Goal: Task Accomplishment & Management: Manage account settings

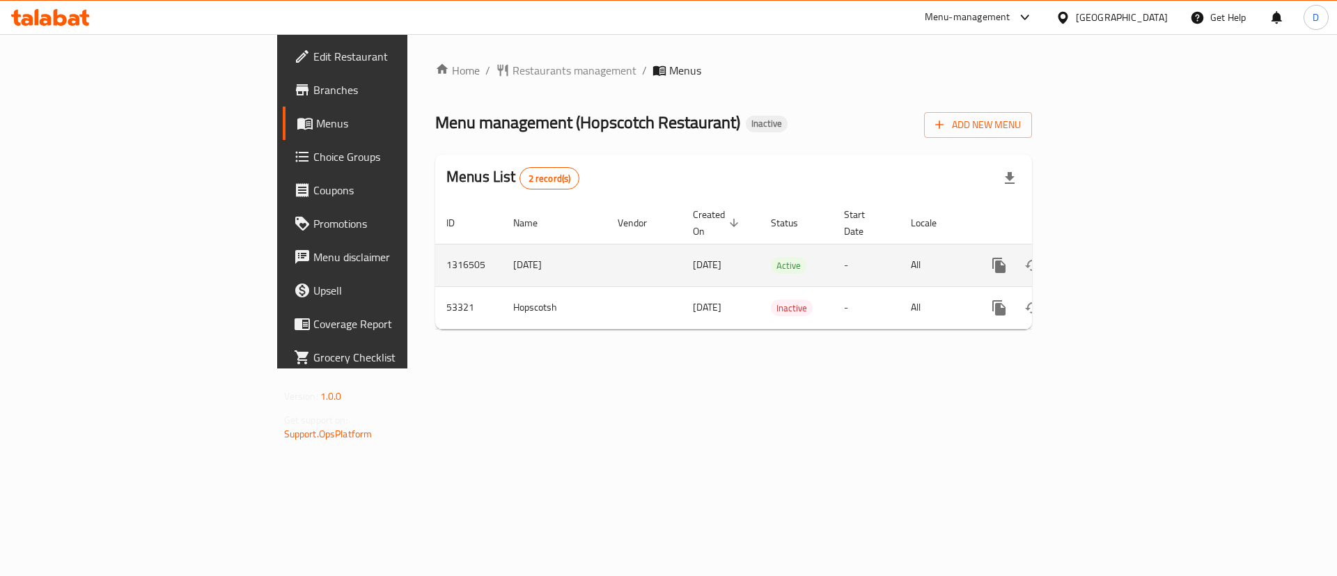
click at [1116, 249] on link "enhanced table" at bounding box center [1099, 265] width 33 height 33
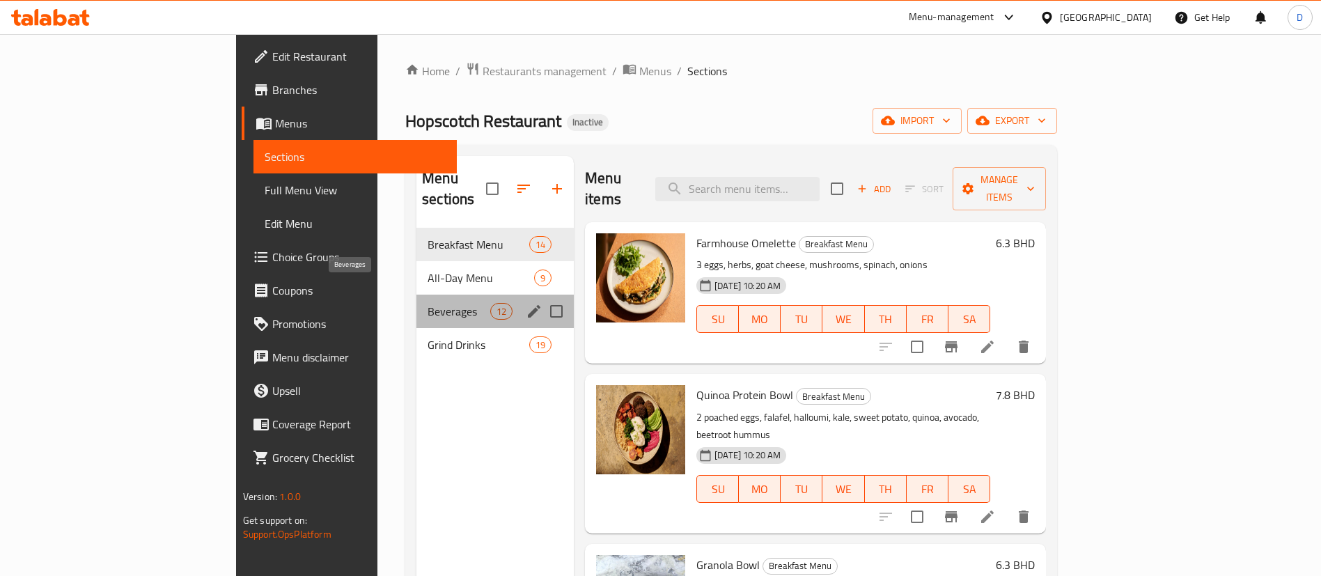
click at [428, 303] on span "Beverages" at bounding box center [459, 311] width 63 height 17
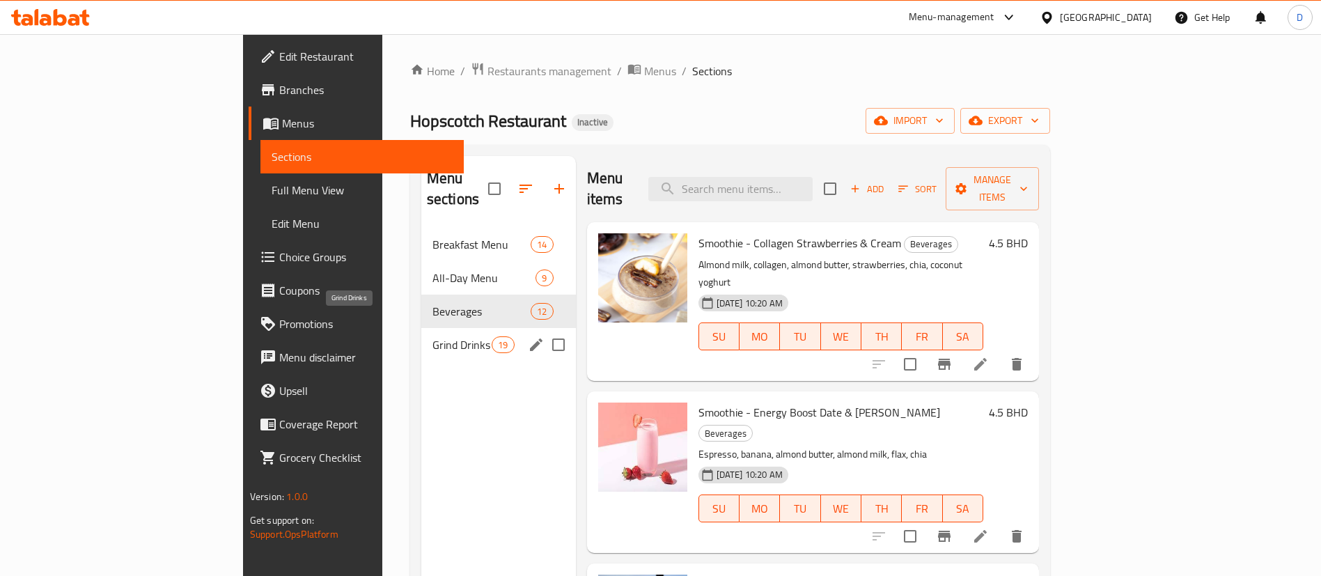
drag, startPoint x: 330, startPoint y: 318, endPoint x: 284, endPoint y: 389, distance: 84.0
click at [432, 336] on span "Grind Drinks" at bounding box center [461, 344] width 59 height 17
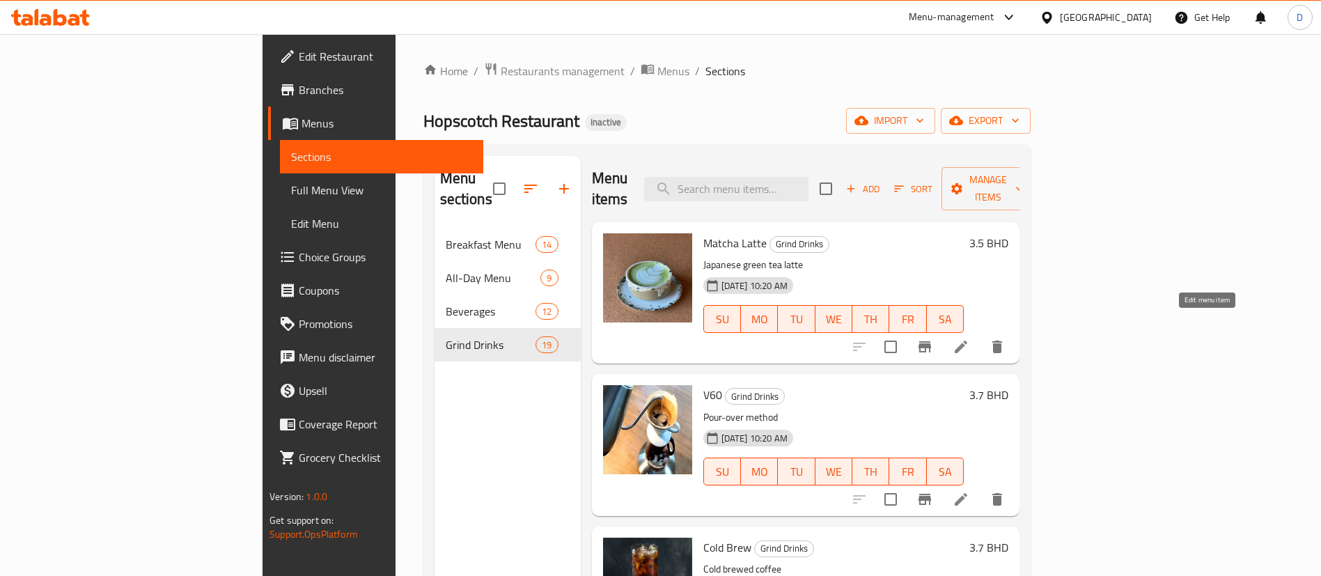
click at [969, 338] on icon at bounding box center [961, 346] width 17 height 17
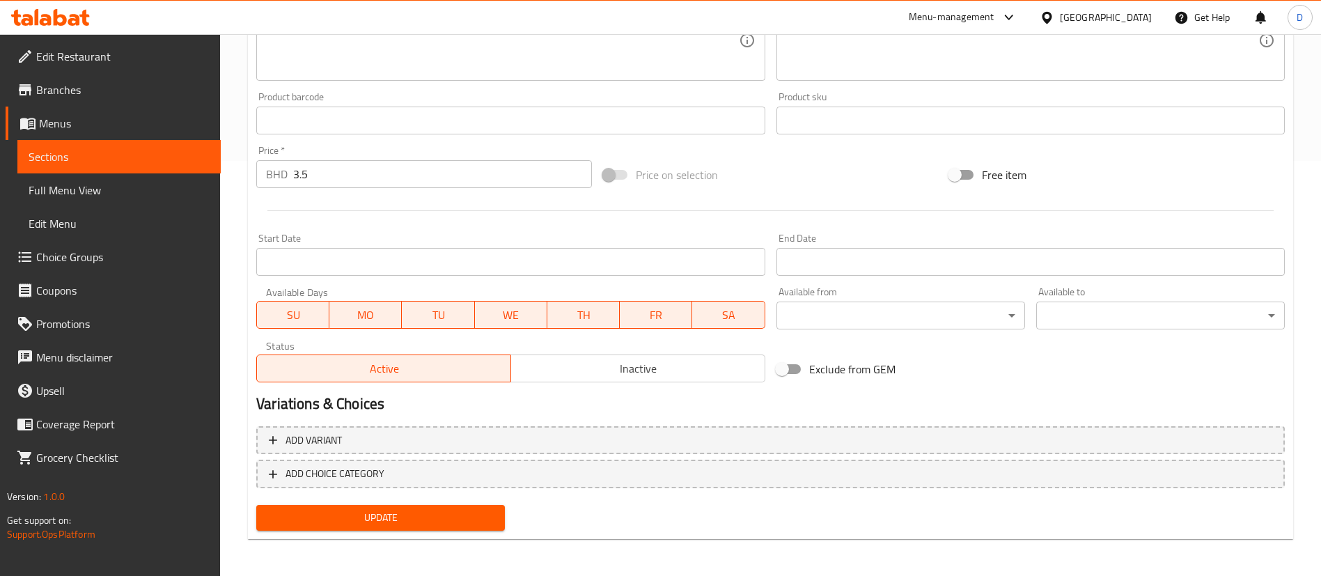
scroll to position [417, 0]
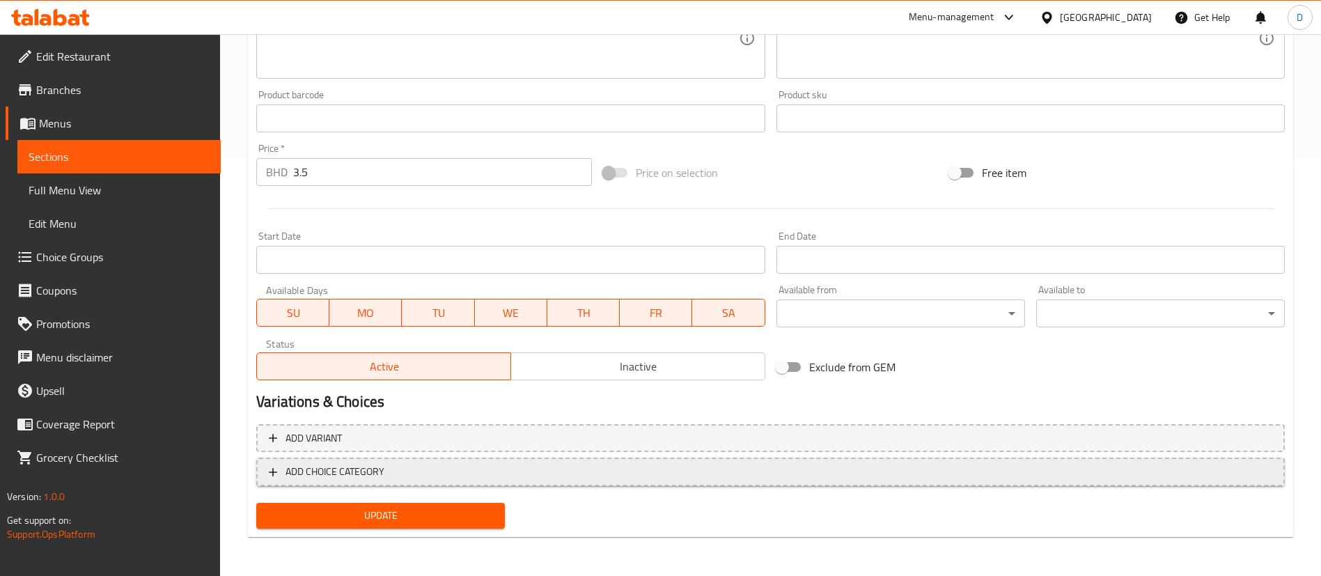
click at [318, 471] on span "ADD CHOICE CATEGORY" at bounding box center [335, 471] width 99 height 17
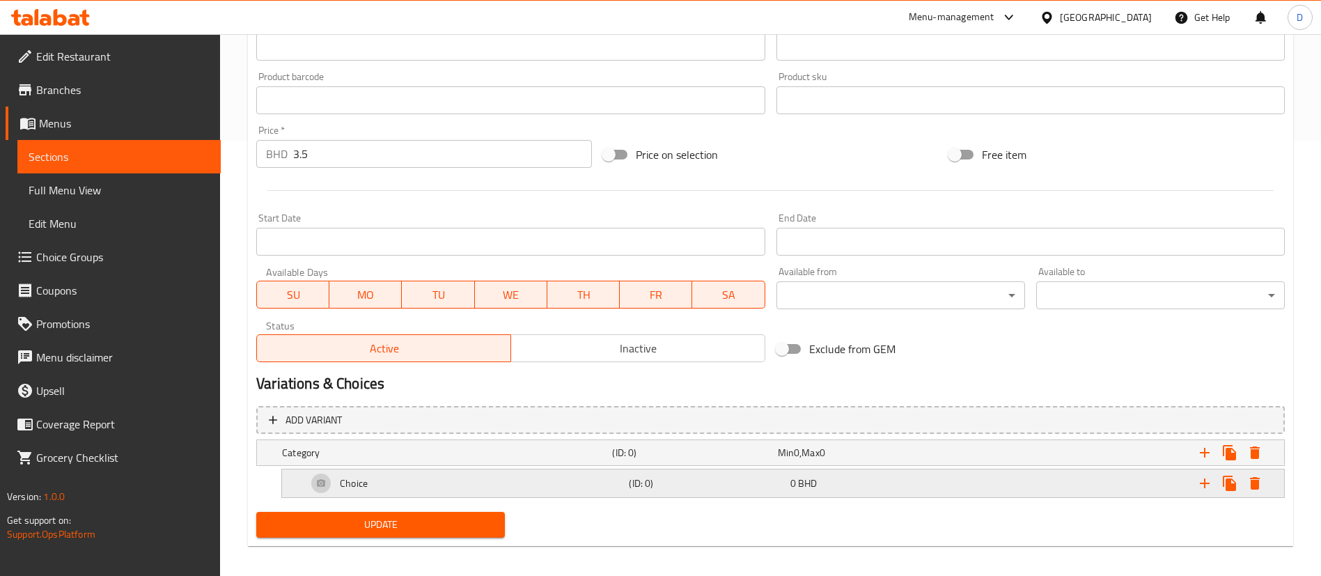
scroll to position [444, 0]
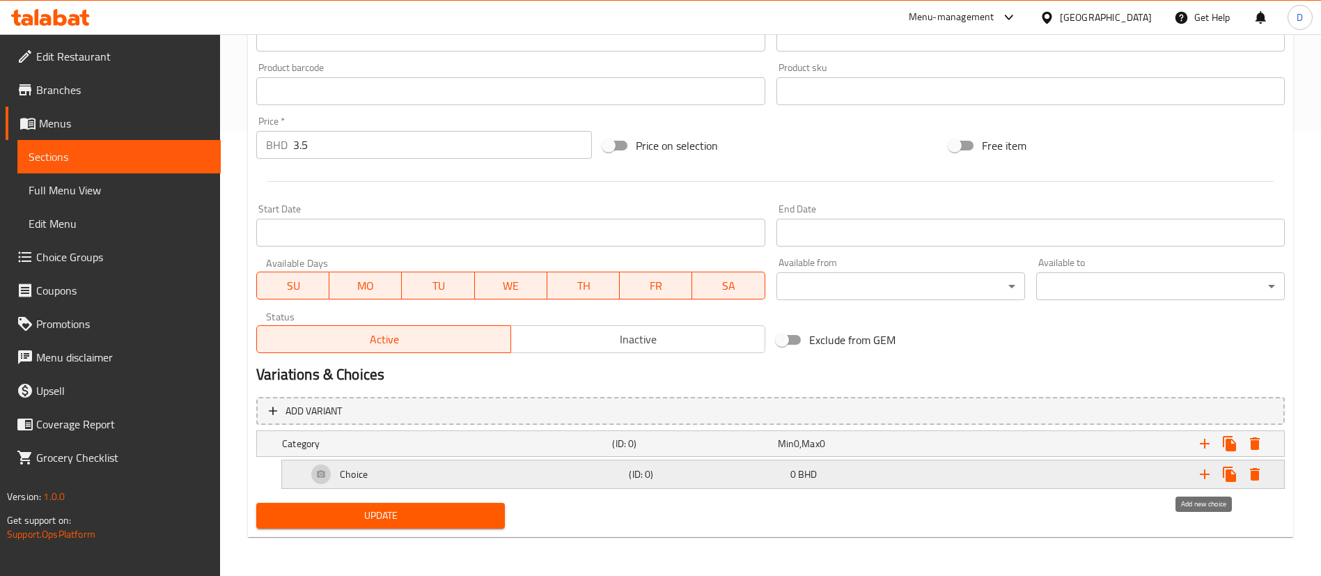
click at [1208, 472] on icon "Expand" at bounding box center [1204, 474] width 17 height 17
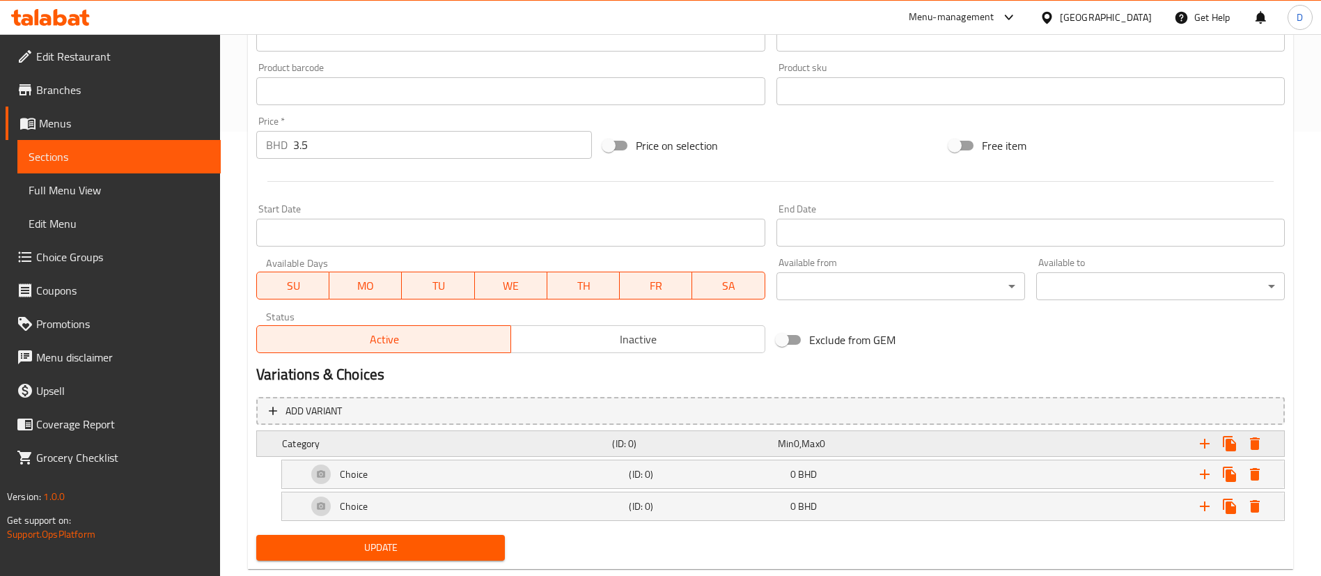
scroll to position [476, 0]
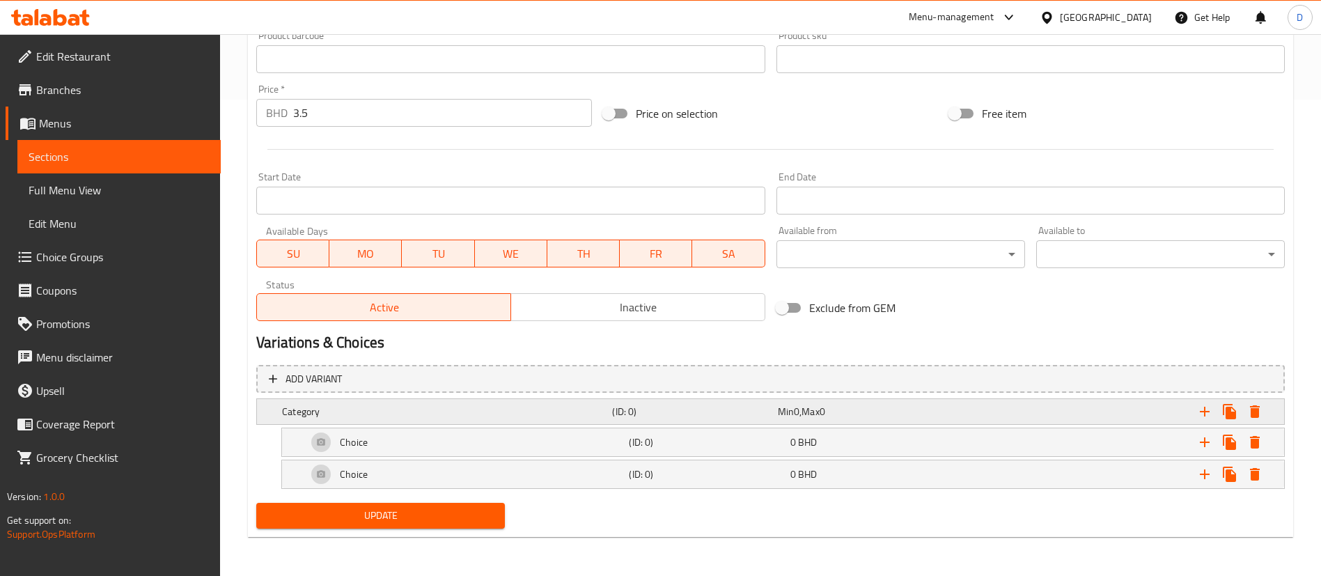
click at [442, 398] on div "Category (ID: 0) Min 0 , Max 0" at bounding box center [774, 411] width 991 height 31
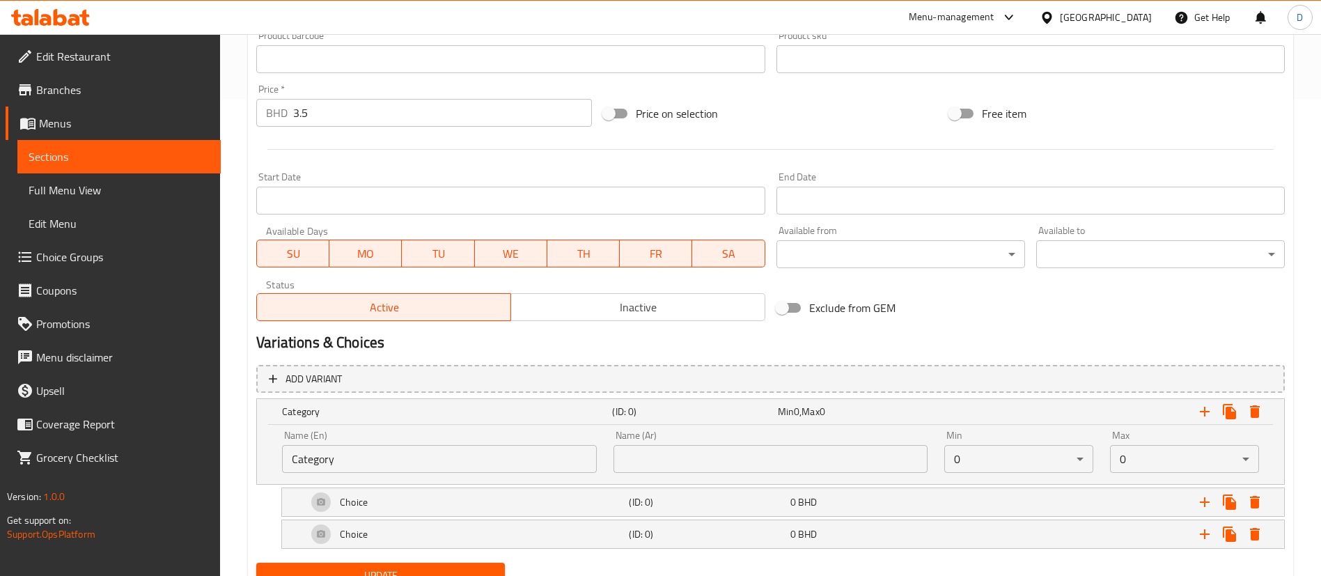
drag, startPoint x: 425, startPoint y: 454, endPoint x: 425, endPoint y: 462, distance: 8.4
click at [425, 455] on input "Category" at bounding box center [439, 459] width 315 height 28
click at [425, 462] on input "Category" at bounding box center [439, 459] width 315 height 28
click at [426, 462] on input "Category" at bounding box center [439, 459] width 315 height 28
click at [428, 462] on input "Category" at bounding box center [439, 459] width 315 height 28
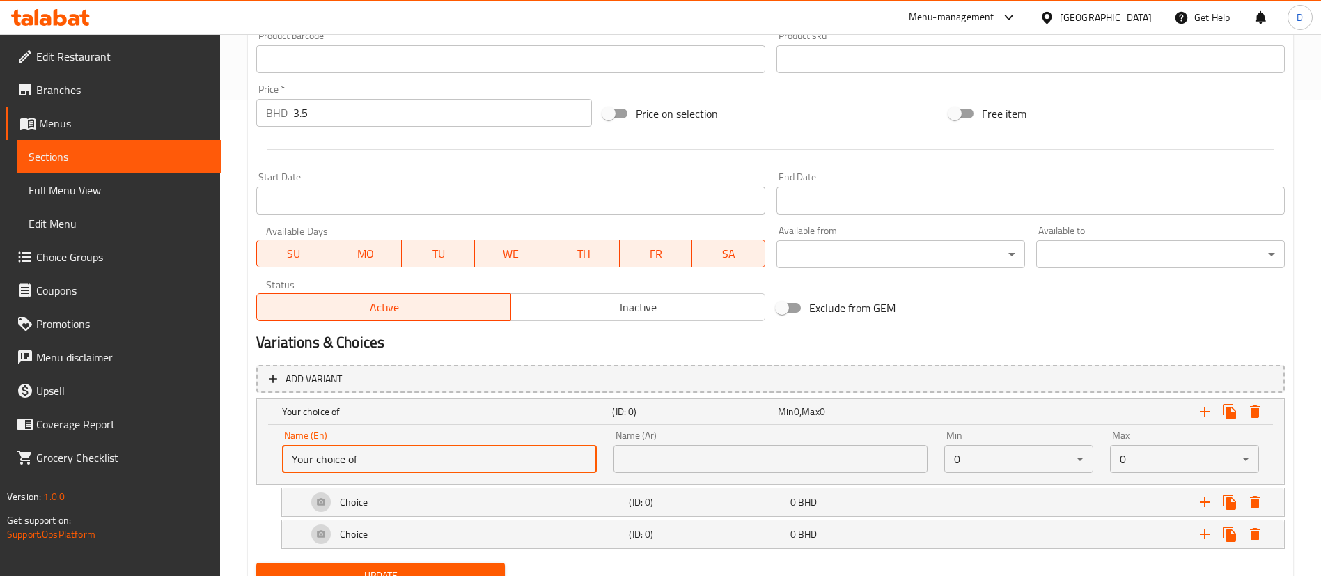
type input "Your choice of"
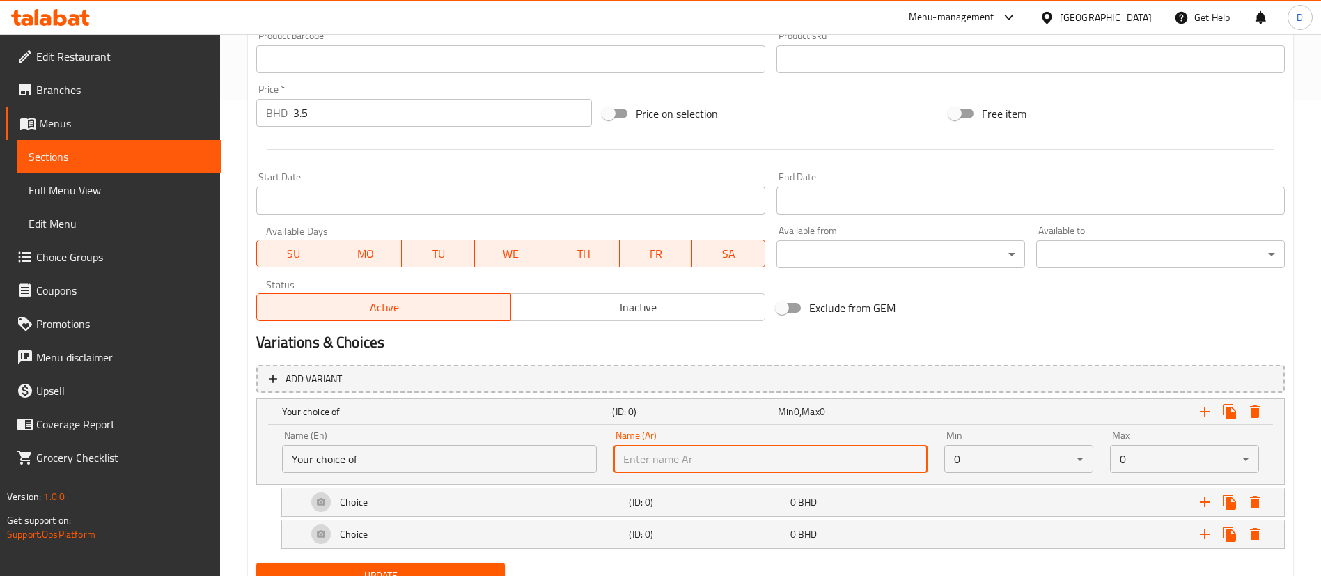
click at [621, 458] on input "text" at bounding box center [771, 459] width 315 height 28
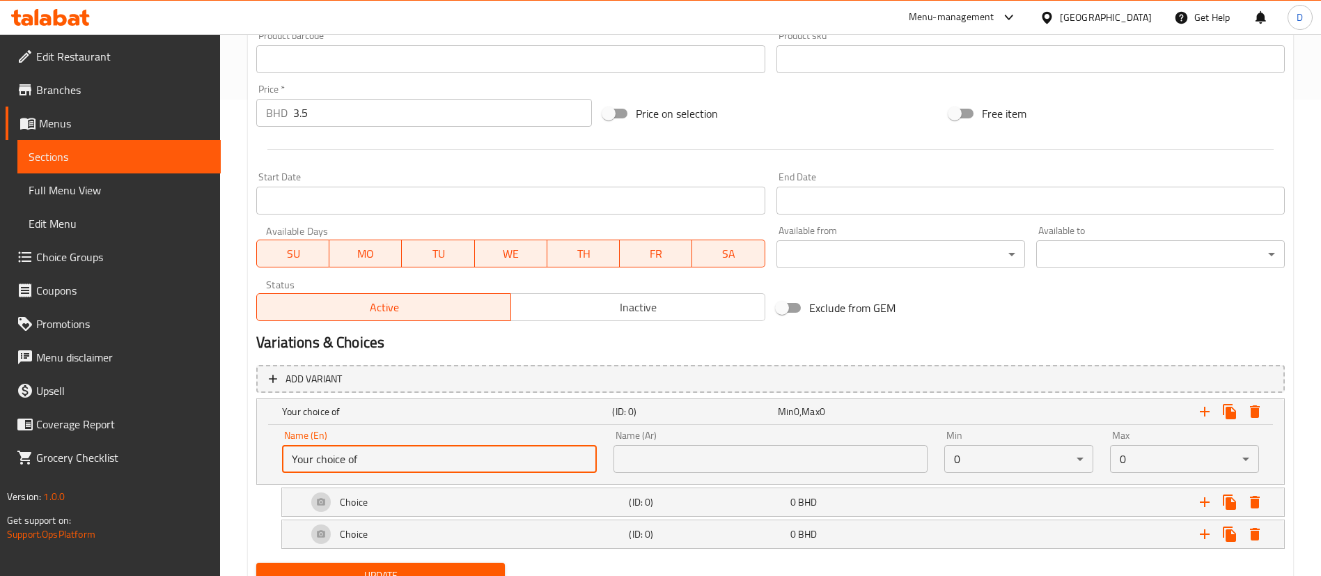
click at [462, 472] on input "Your choice of" at bounding box center [439, 459] width 315 height 28
click at [700, 462] on input "text" at bounding box center [771, 459] width 315 height 28
paste input "اختيارك من"
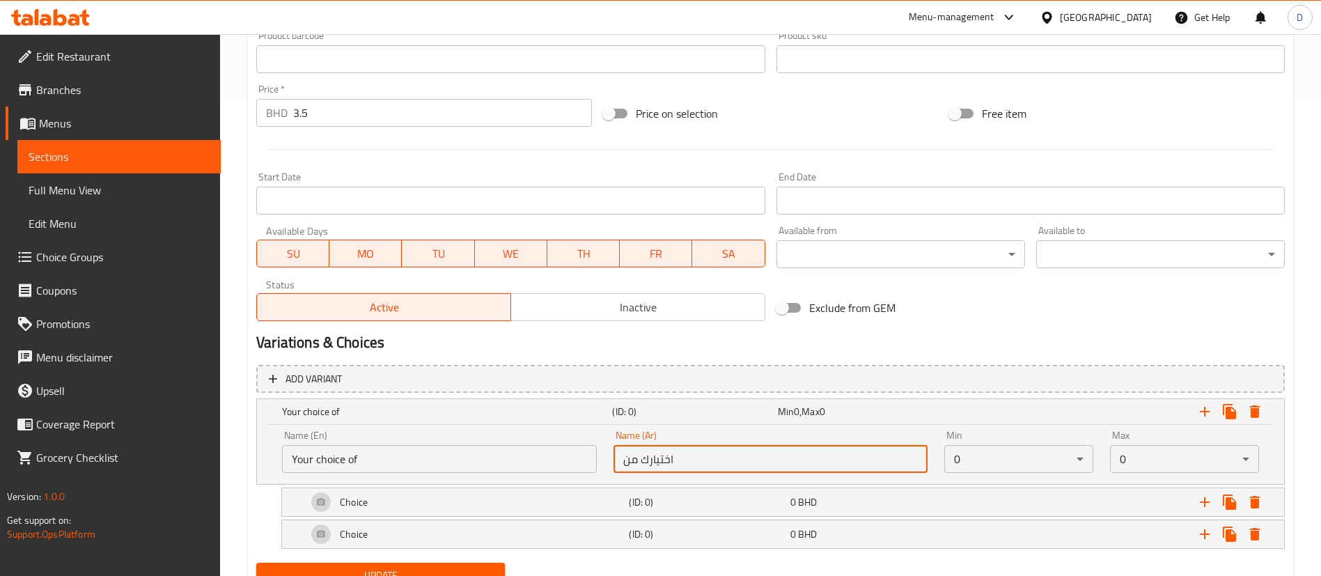
type input "اختيارك من"
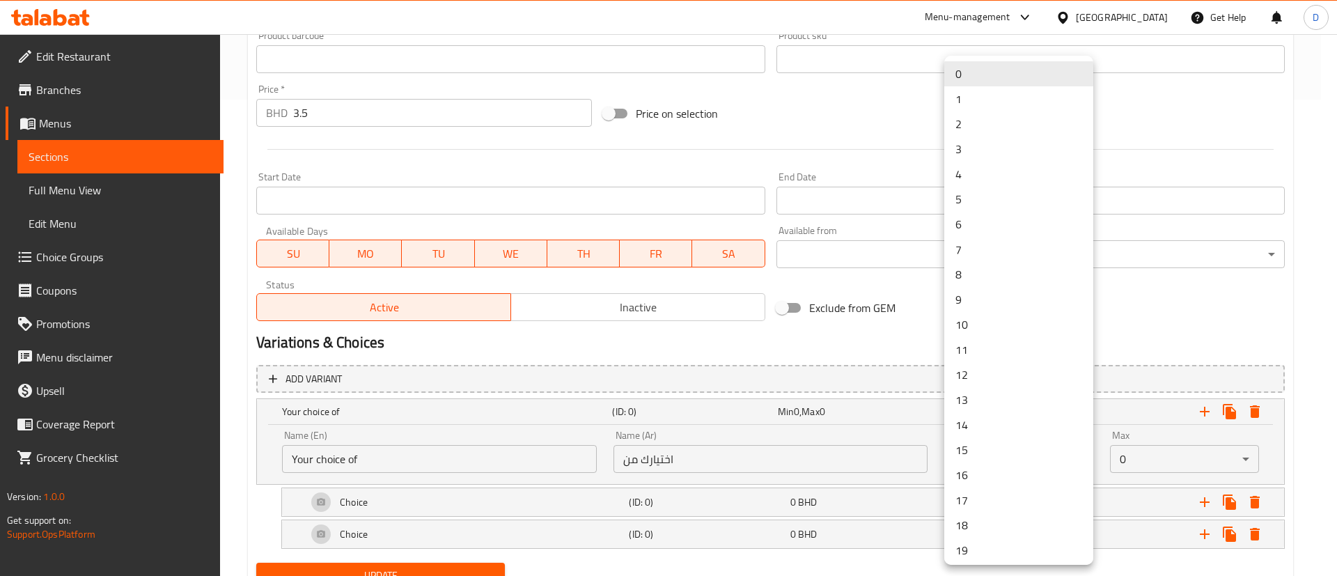
click at [997, 86] on li "1" at bounding box center [1018, 98] width 149 height 25
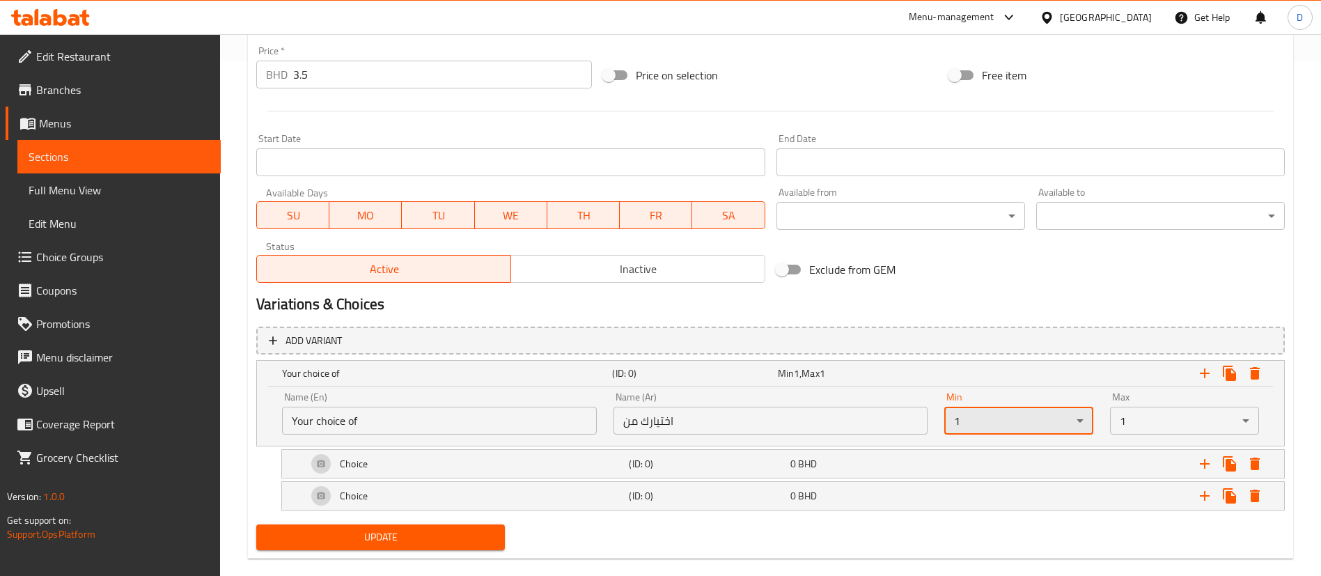
scroll to position [536, 0]
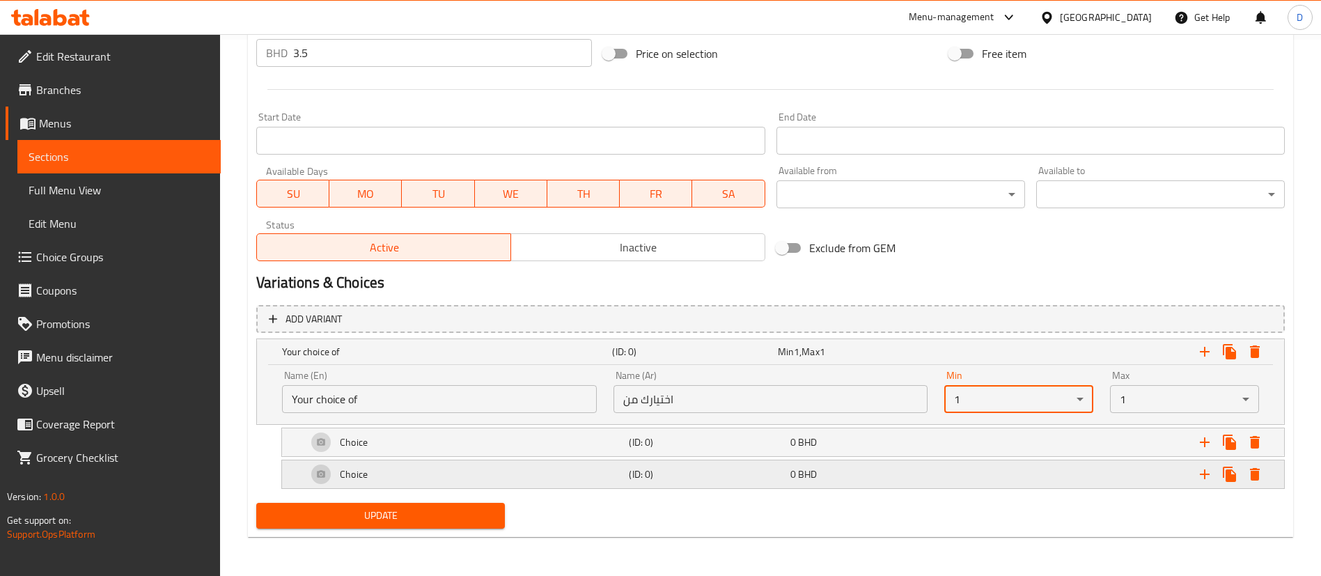
click at [522, 471] on div "Choice" at bounding box center [465, 474] width 322 height 33
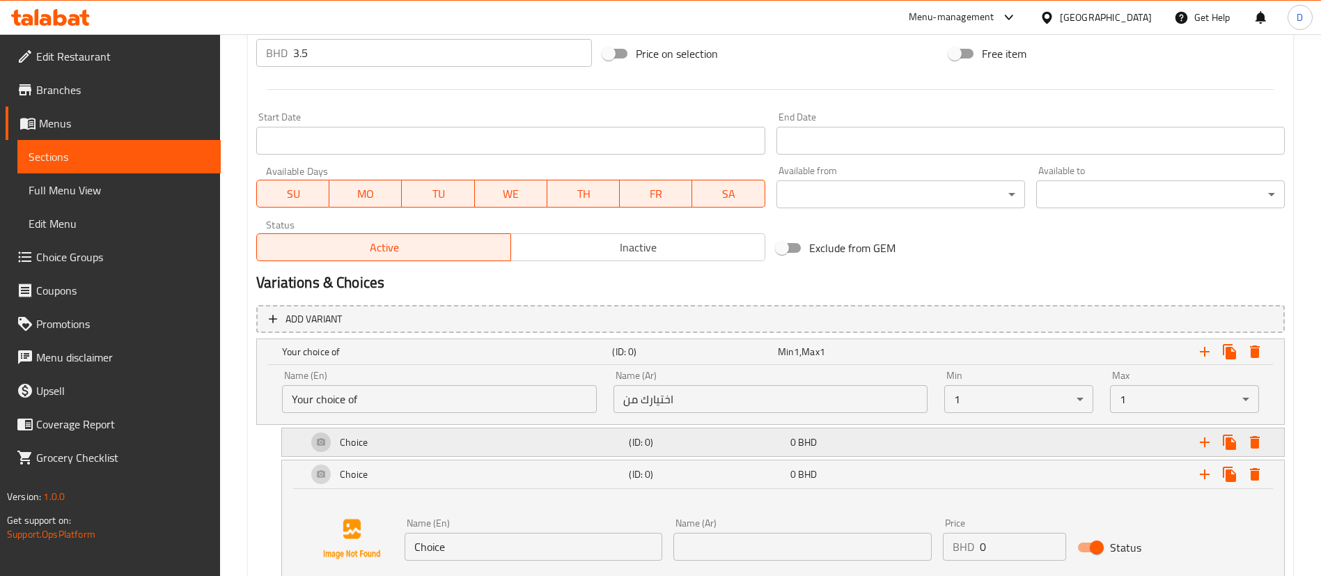
click at [528, 433] on div "Choice" at bounding box center [465, 441] width 322 height 33
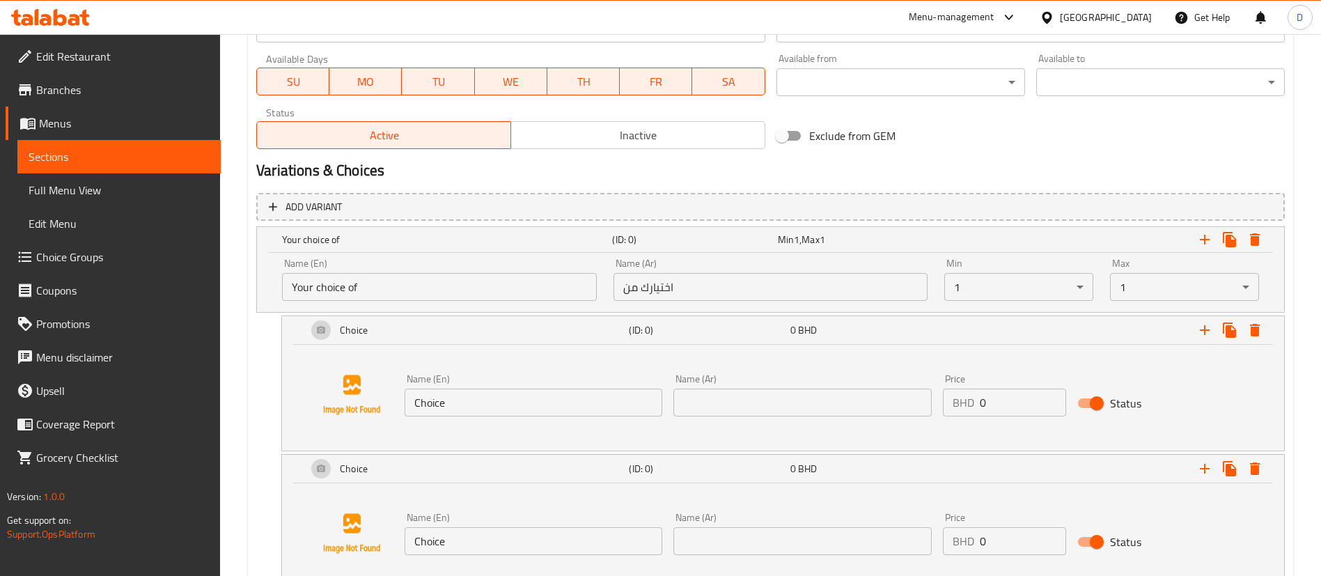
scroll to position [749, 0]
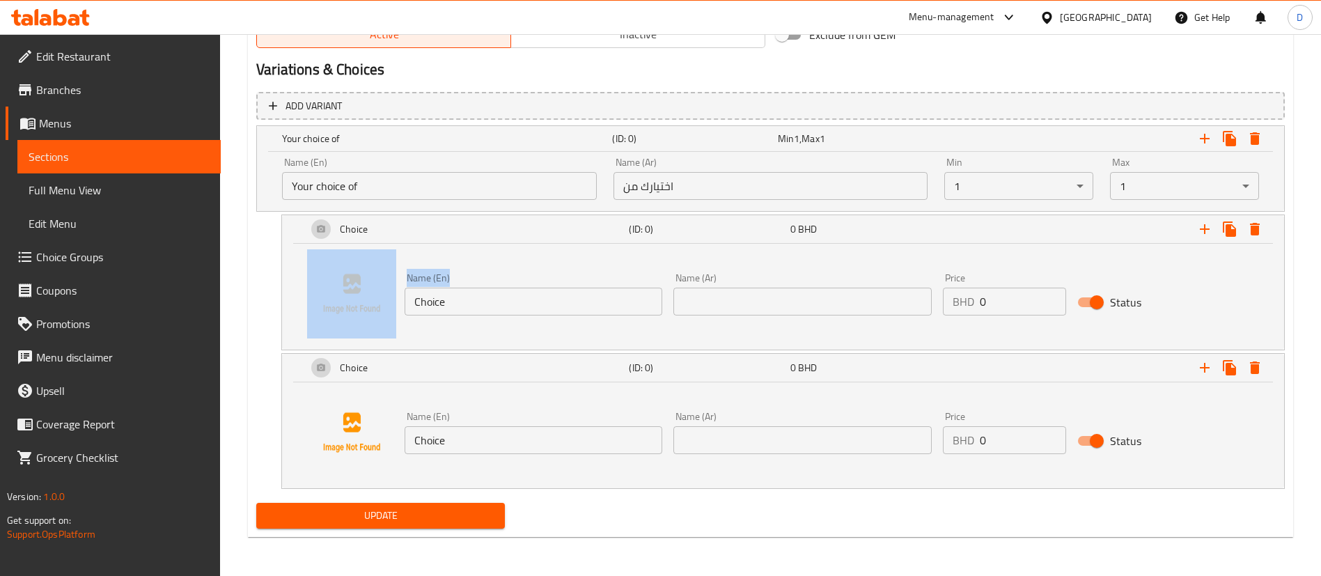
drag, startPoint x: 470, startPoint y: 281, endPoint x: 374, endPoint y: 299, distance: 97.9
click at [374, 299] on div "Name (En) Choice Name (En) Name (Ar) Name (Ar) Price BHD 0 Price Status" at bounding box center [783, 294] width 969 height 106
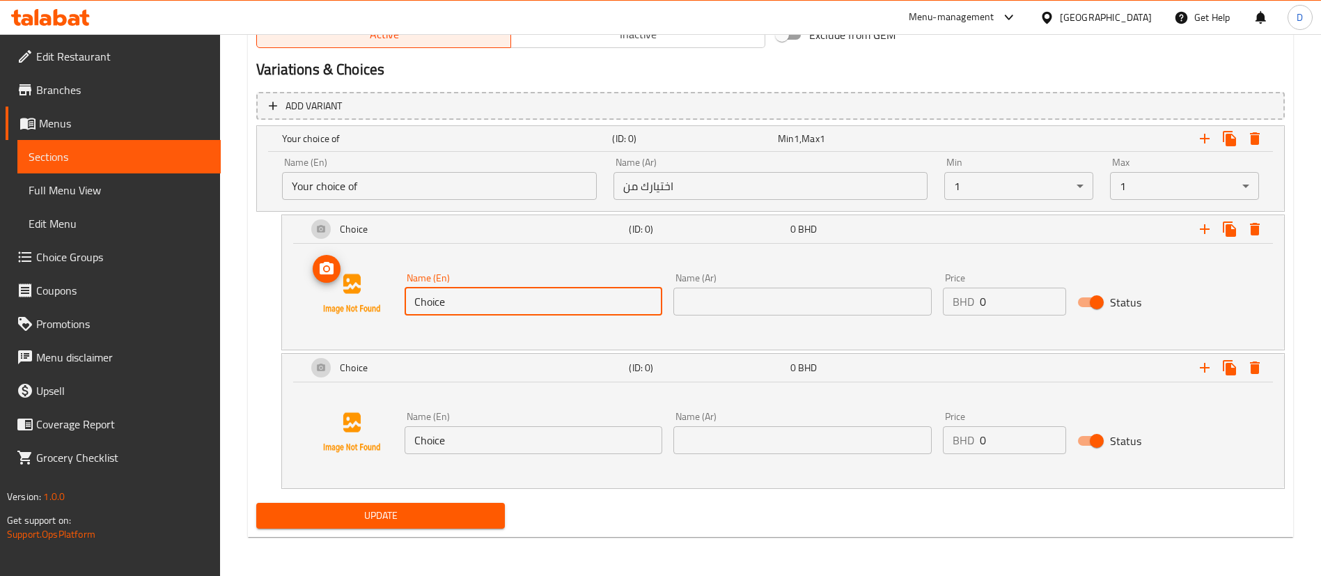
drag, startPoint x: 455, startPoint y: 304, endPoint x: 372, endPoint y: 293, distance: 84.2
click at [372, 292] on div "Name (En) Choice Name (En) Name (Ar) Name (Ar) Price BHD 0 Price Status" at bounding box center [783, 294] width 969 height 106
drag, startPoint x: 463, startPoint y: 289, endPoint x: 400, endPoint y: 294, distance: 62.9
click at [400, 294] on div "Name (En) Hot Name (En)" at bounding box center [533, 294] width 269 height 54
type input "Hot"
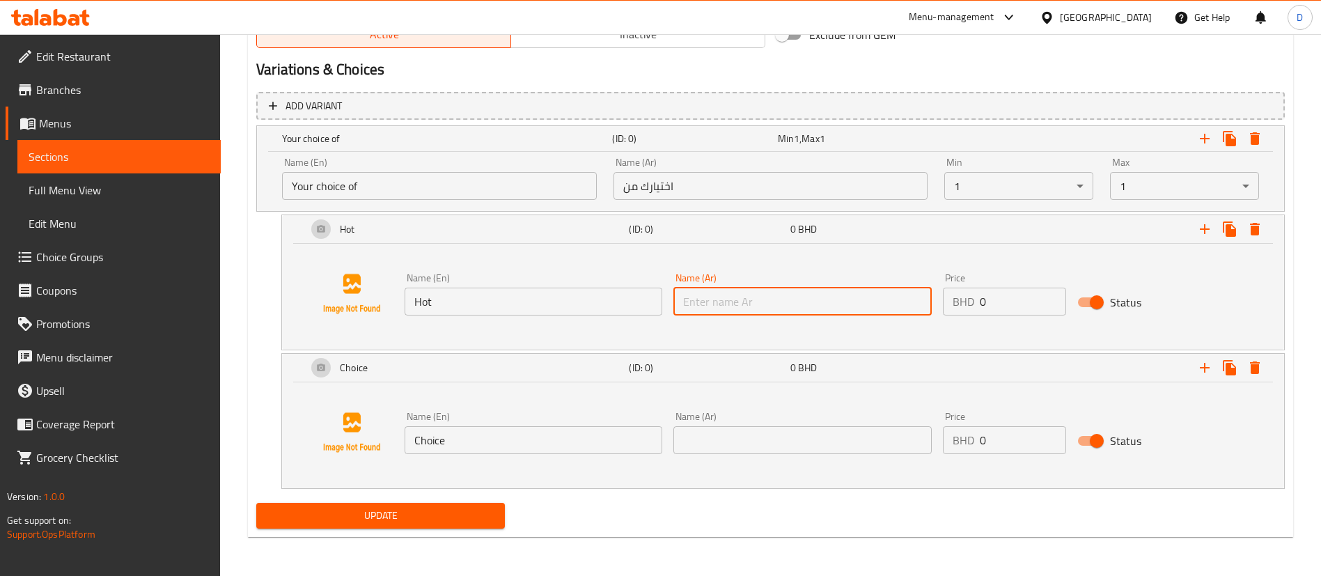
click at [795, 297] on input "text" at bounding box center [802, 302] width 258 height 28
paste input "حار"
type input "حار"
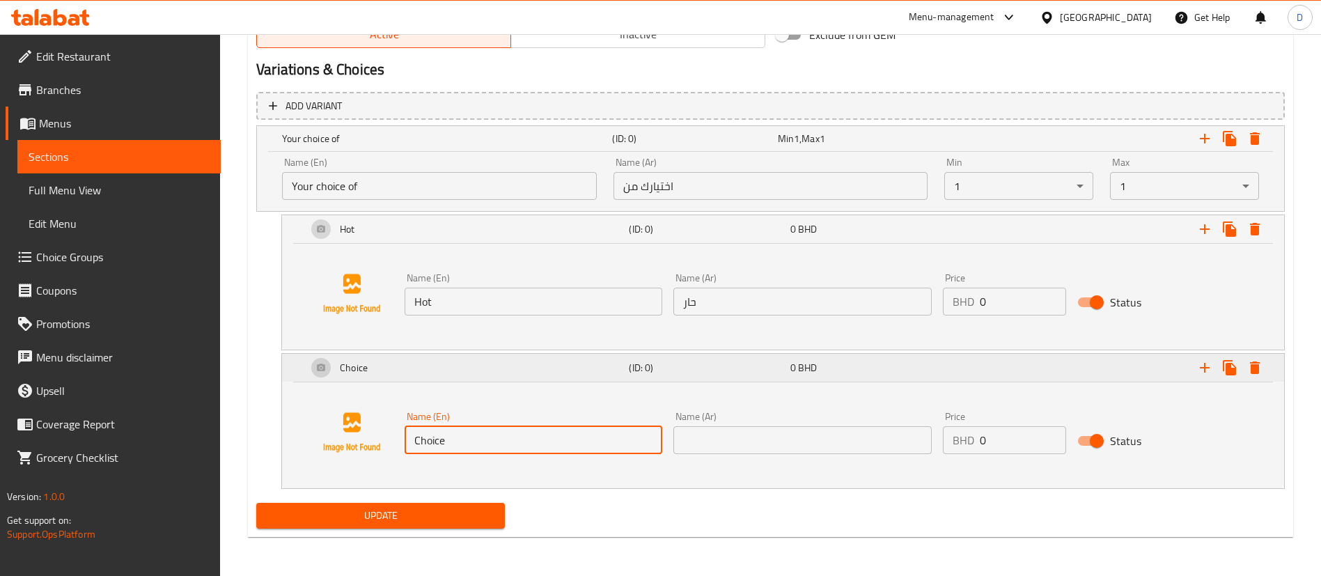
drag, startPoint x: 526, startPoint y: 442, endPoint x: 369, endPoint y: 378, distance: 169.0
click at [364, 455] on div "Name (En) Choice Name (En) Name (Ar) Name (Ar) Price BHD 0 Price Status" at bounding box center [783, 433] width 969 height 106
drag, startPoint x: 457, startPoint y: 442, endPoint x: 420, endPoint y: 403, distance: 54.2
click at [376, 424] on div "Name (En) Cold Name (En) Name (Ar) Name (Ar) Price BHD 0 Price Status" at bounding box center [783, 433] width 969 height 106
type input "Cold"
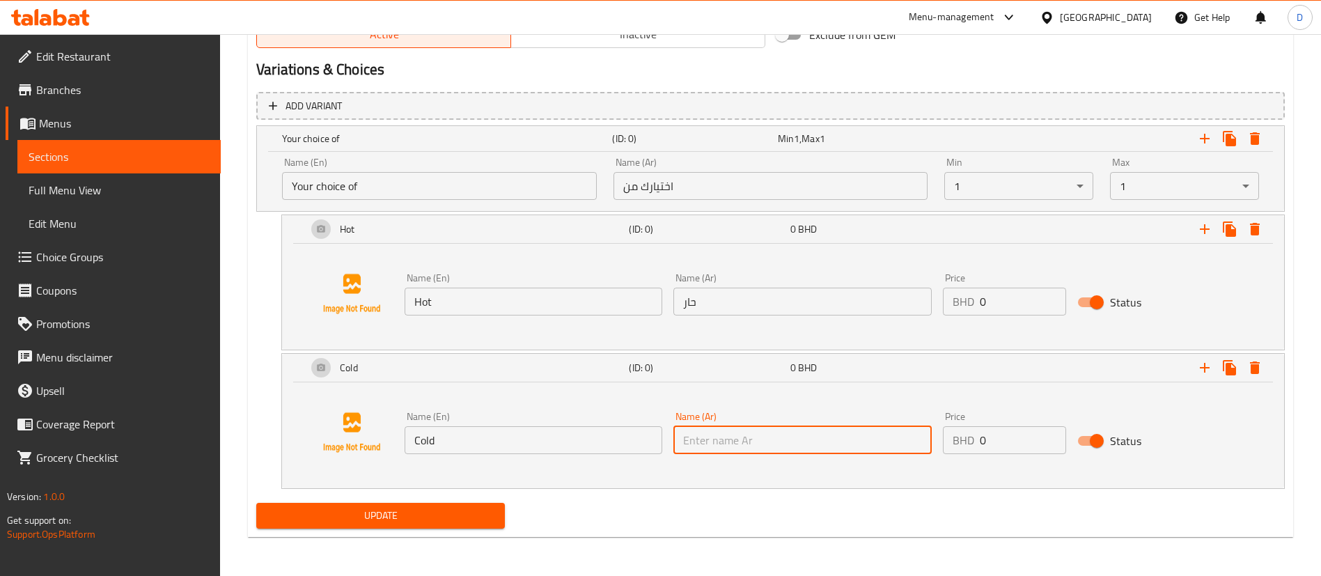
click at [741, 443] on input "text" at bounding box center [802, 440] width 258 height 28
paste input "بارد"
type input "بارد"
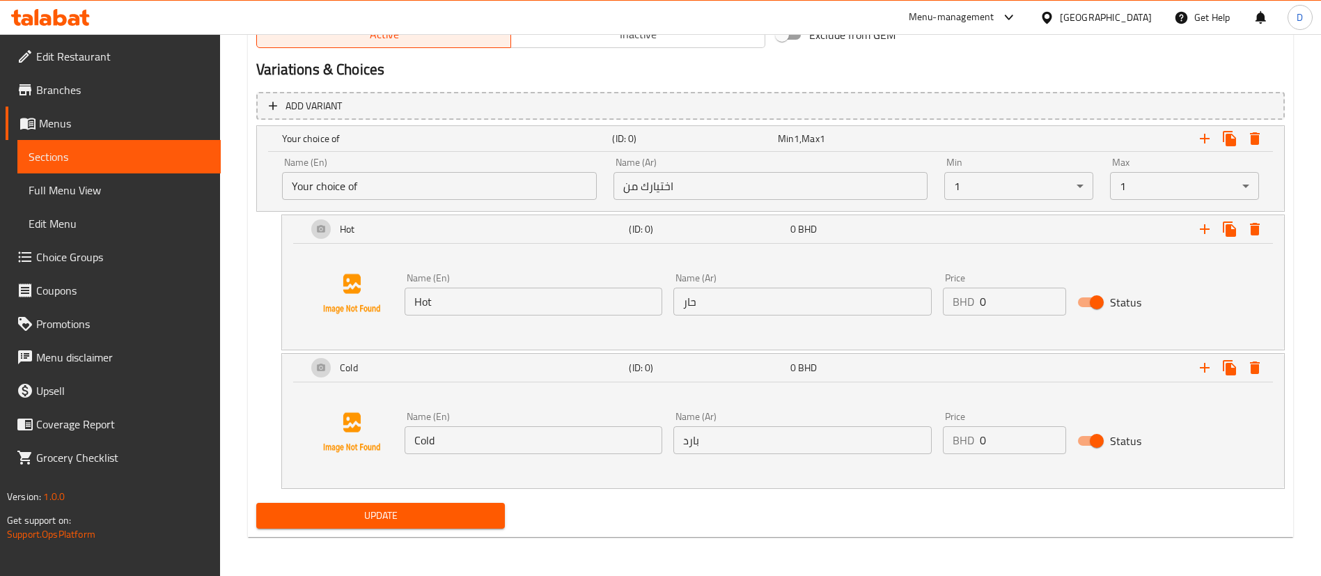
click at [414, 513] on span "Update" at bounding box center [380, 515] width 226 height 17
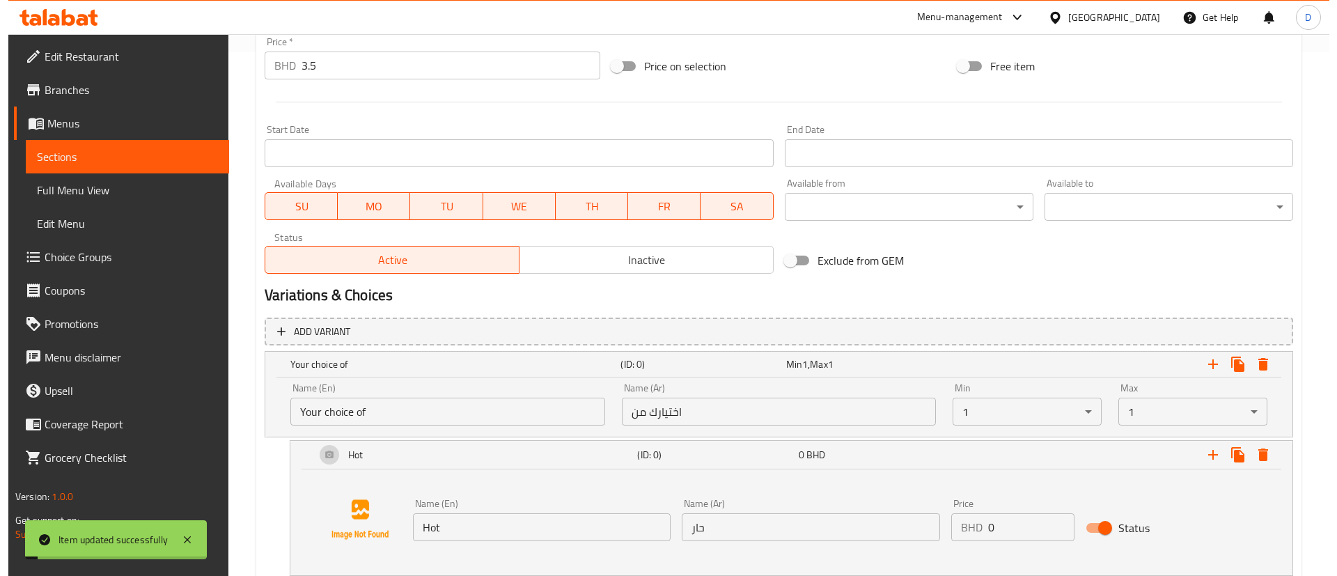
scroll to position [0, 0]
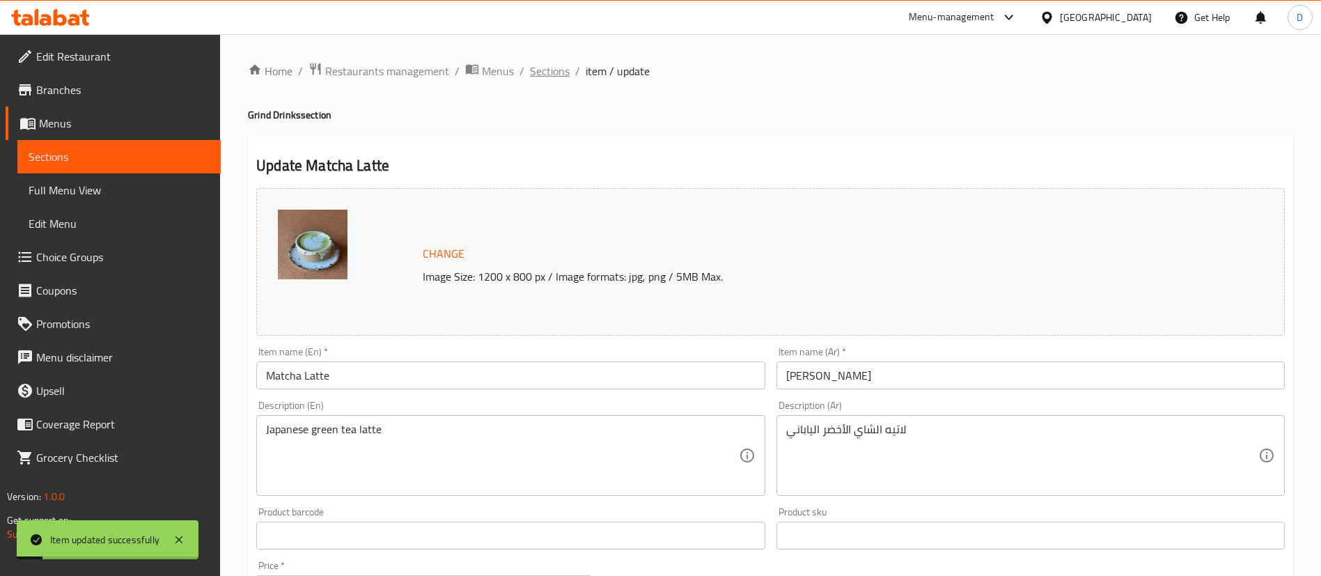
click at [562, 74] on span "Sections" at bounding box center [550, 71] width 40 height 17
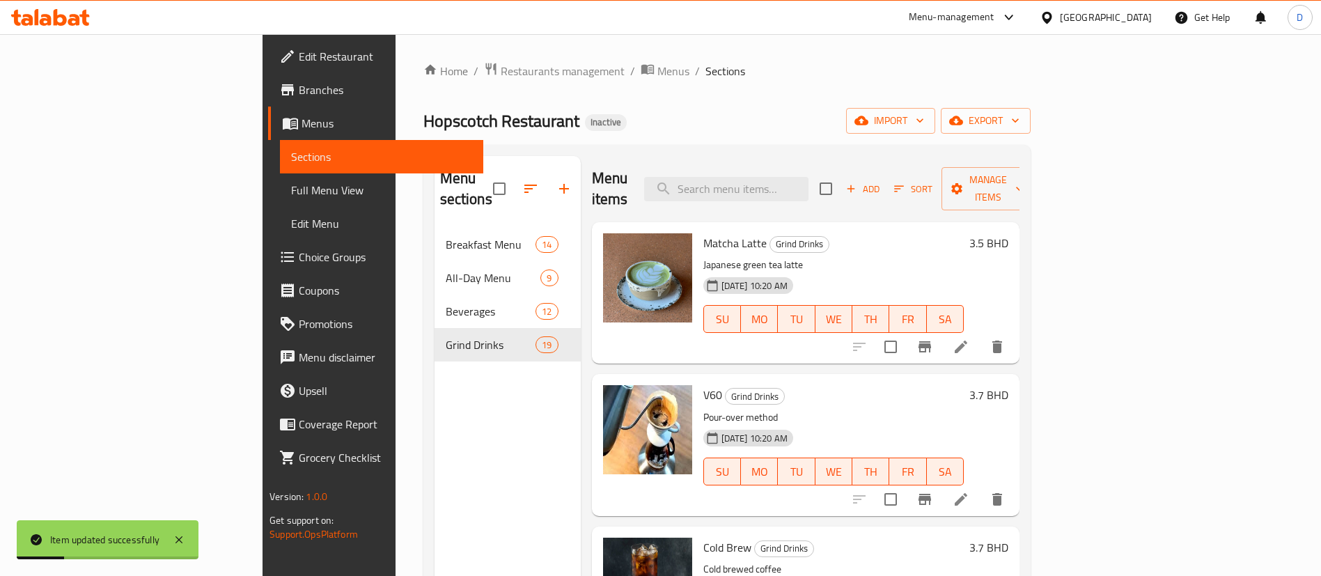
click at [969, 272] on div "[DATE] 10:20 AM SU MO TU WE TH FR SA" at bounding box center [834, 309] width 272 height 75
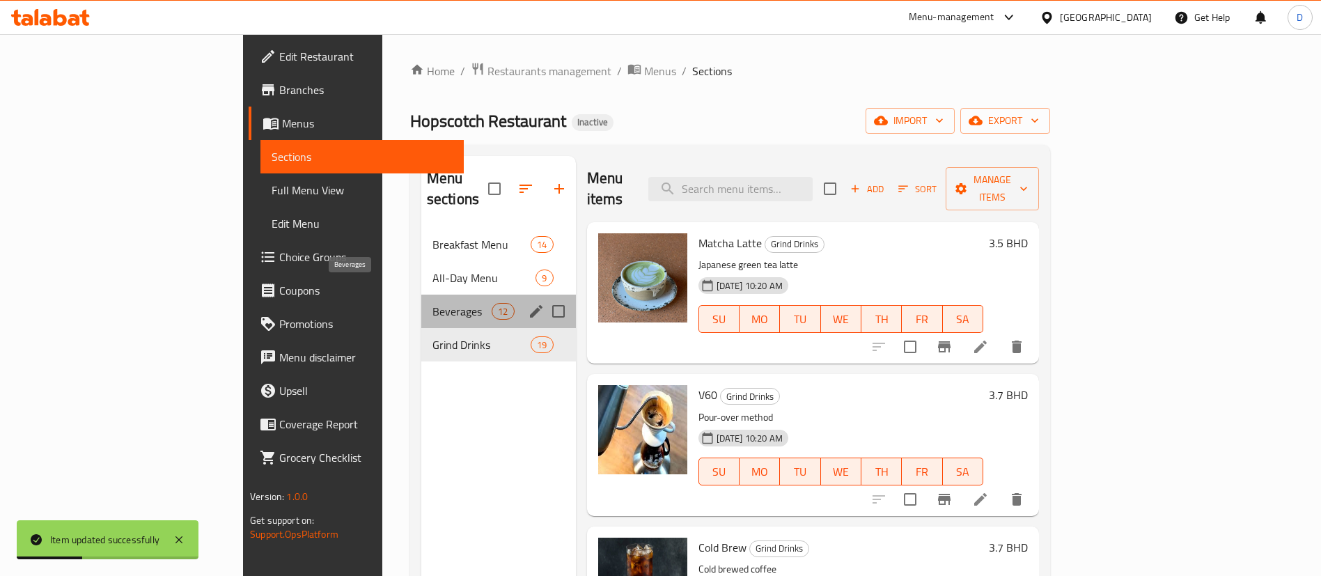
click at [432, 303] on span "Beverages" at bounding box center [461, 311] width 59 height 17
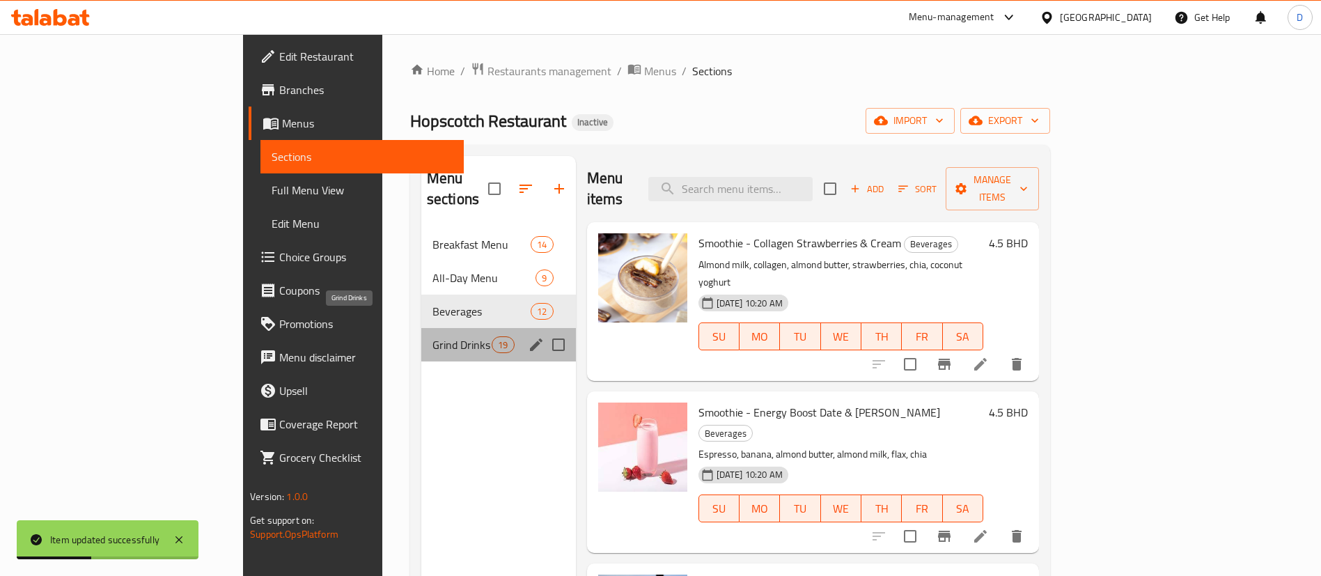
click at [432, 336] on span "Grind Drinks" at bounding box center [461, 344] width 59 height 17
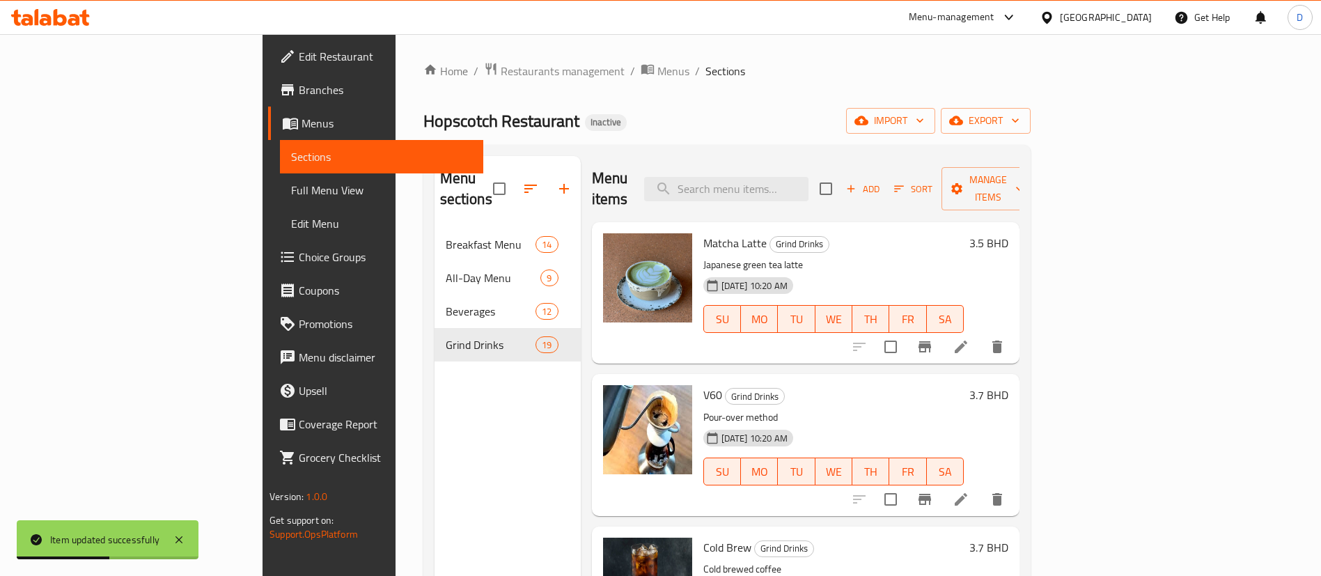
click at [969, 234] on div "Matcha Latte Grind Drinks Japanese green tea latte [DATE] 10:20 AM SU MO TU WE …" at bounding box center [834, 293] width 272 height 130
click at [1014, 330] on button "show more" at bounding box center [997, 346] width 33 height 33
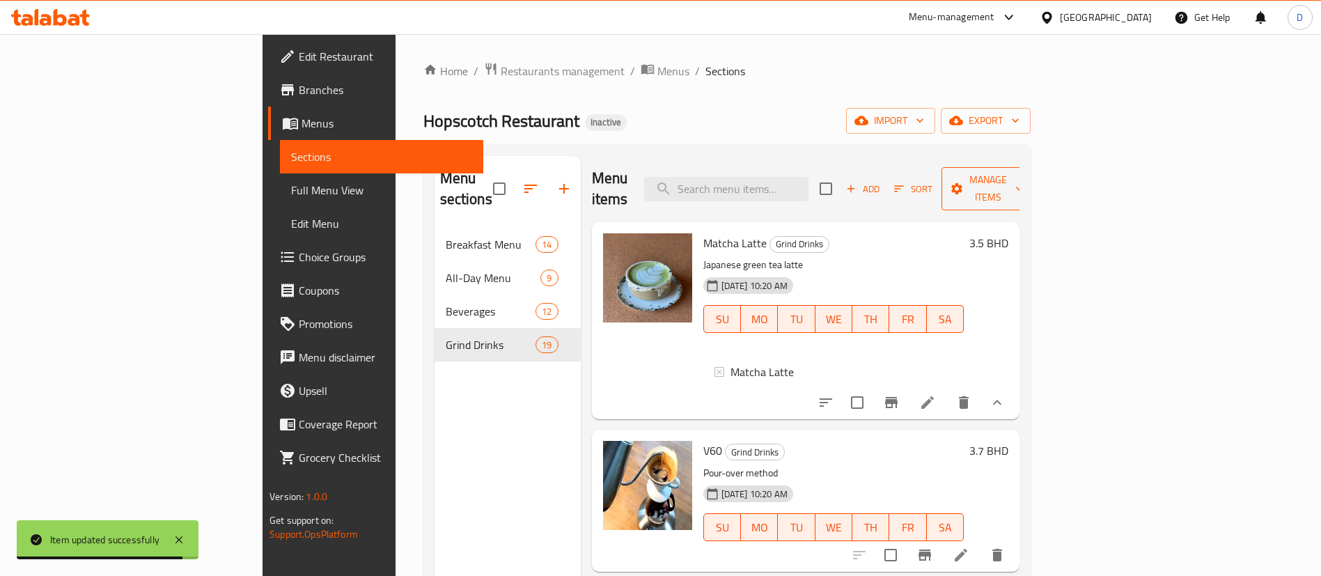
click at [1024, 180] on span "Manage items" at bounding box center [988, 188] width 71 height 35
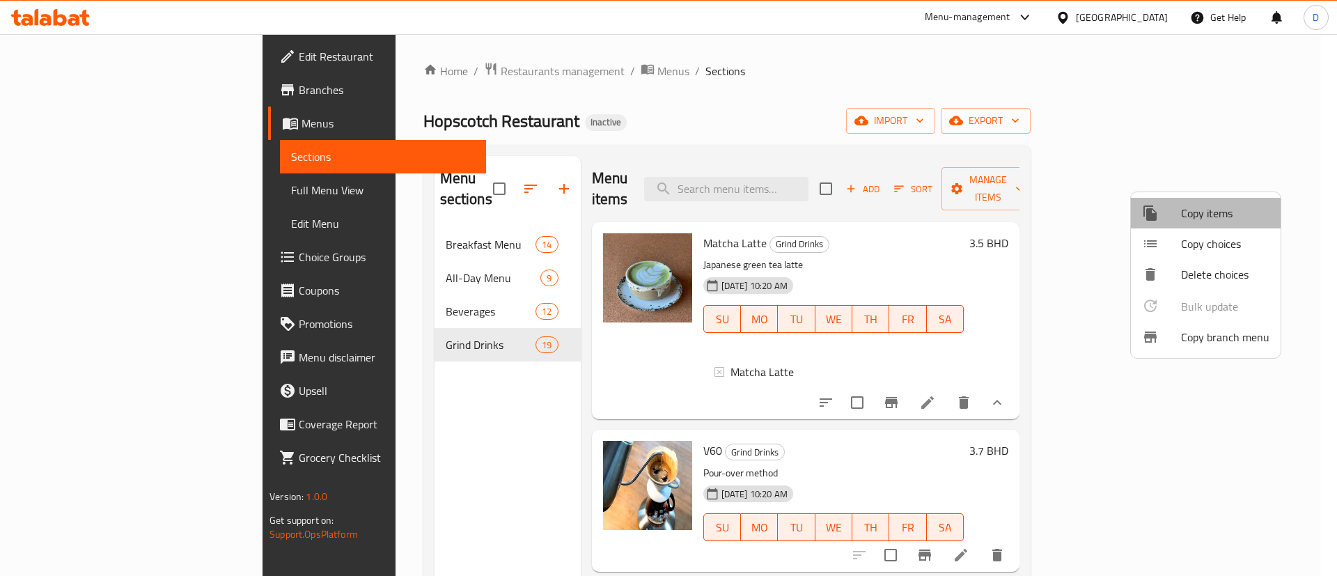
click at [1219, 217] on span "Copy items" at bounding box center [1225, 213] width 88 height 17
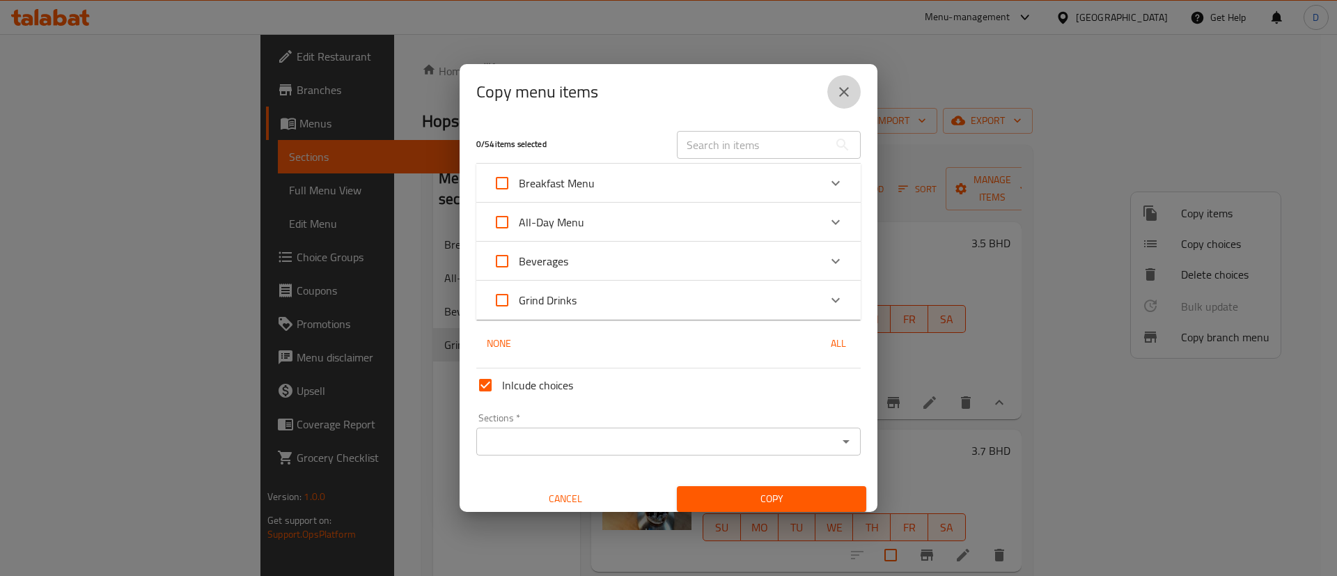
click at [845, 104] on button "close" at bounding box center [843, 91] width 33 height 33
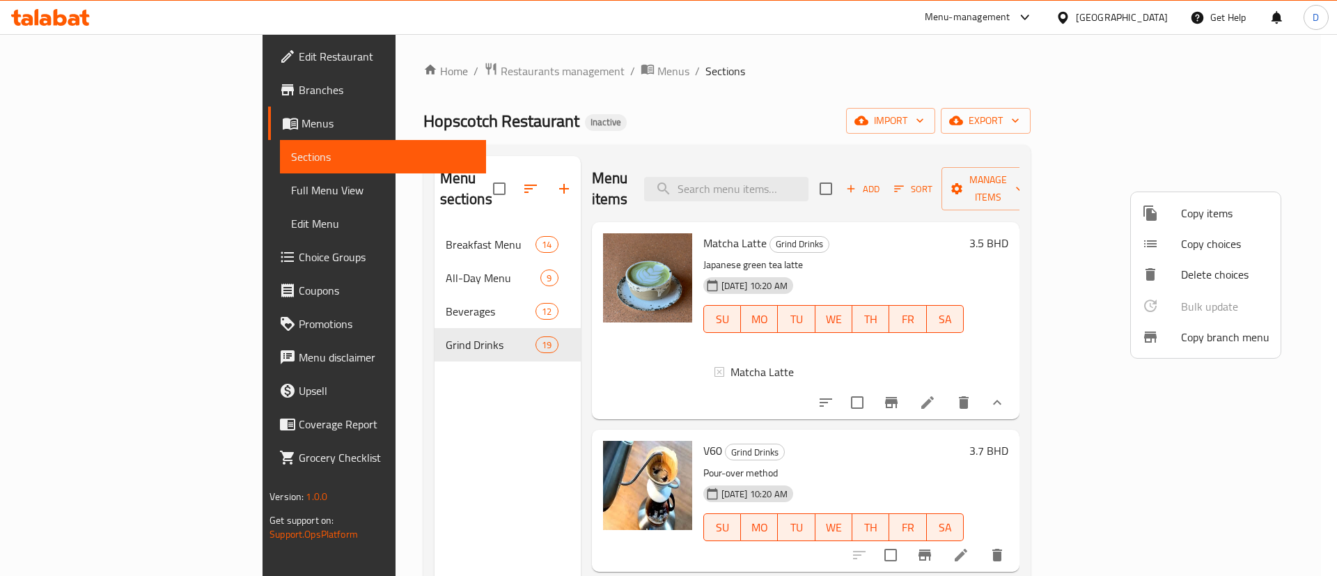
click at [1235, 245] on span "Copy choices" at bounding box center [1225, 243] width 88 height 17
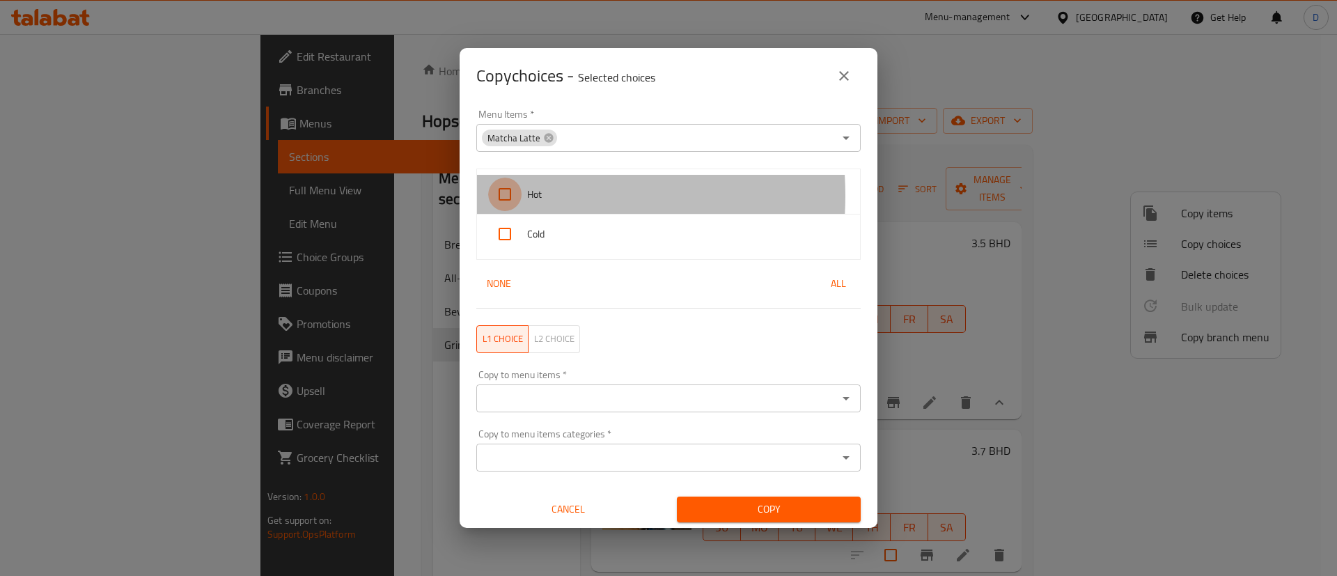
click at [504, 196] on input "checkbox" at bounding box center [504, 194] width 33 height 33
checkbox input "true"
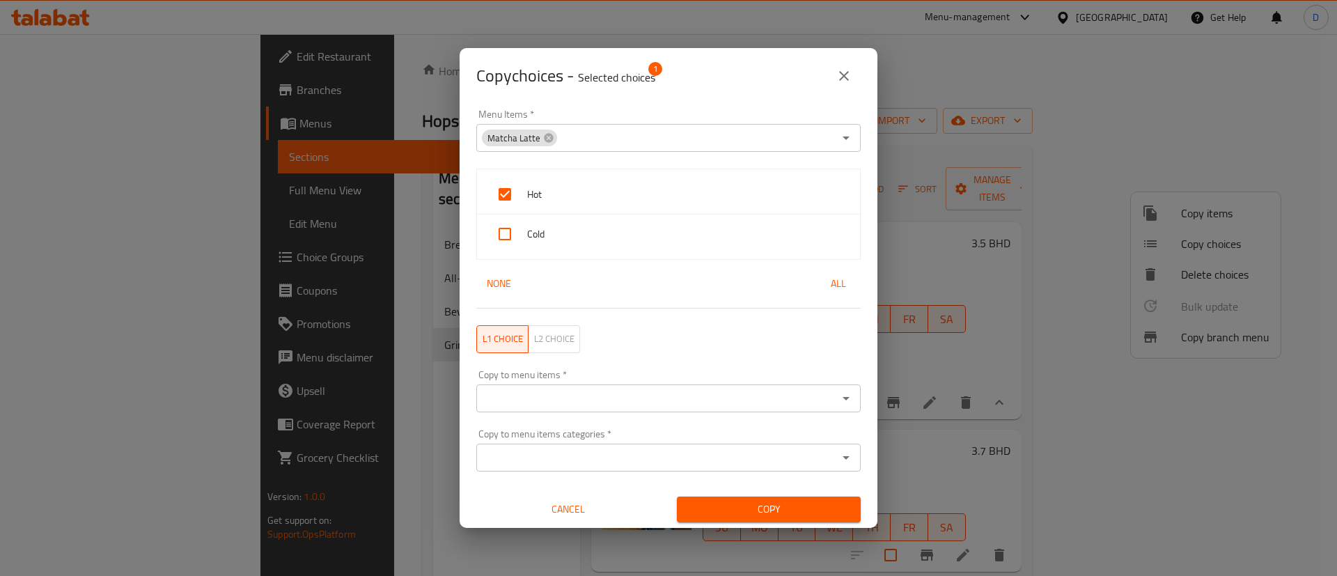
click at [509, 228] on input "checkbox" at bounding box center [504, 233] width 33 height 33
checkbox input "true"
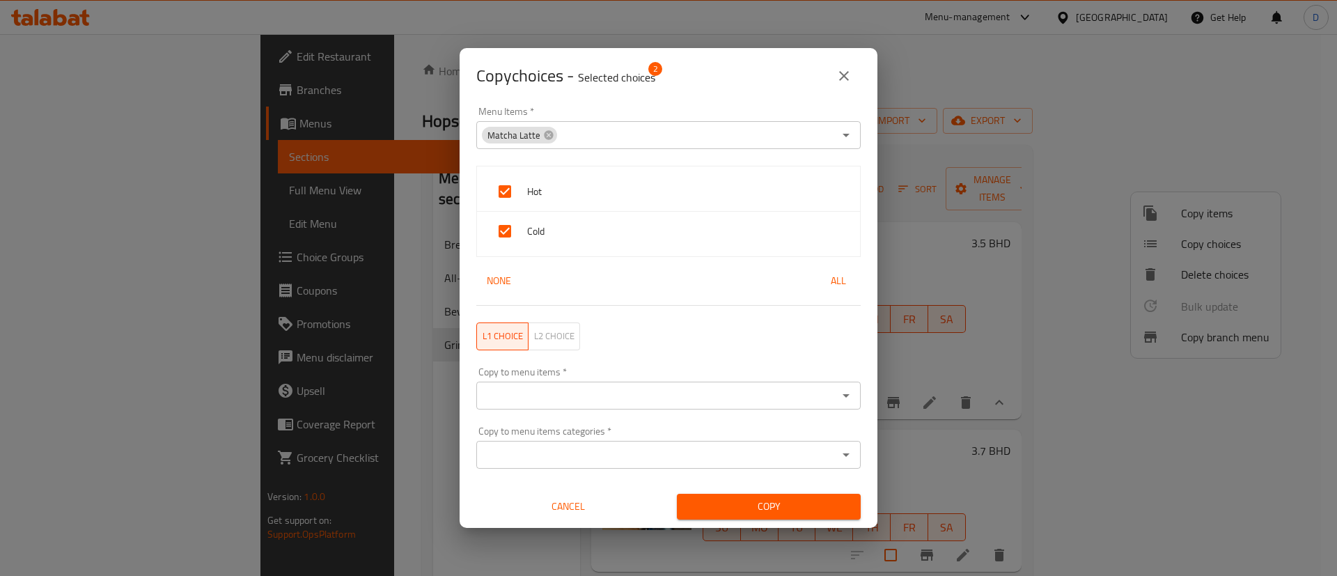
click at [795, 395] on input "Copy to menu items   *" at bounding box center [657, 395] width 353 height 19
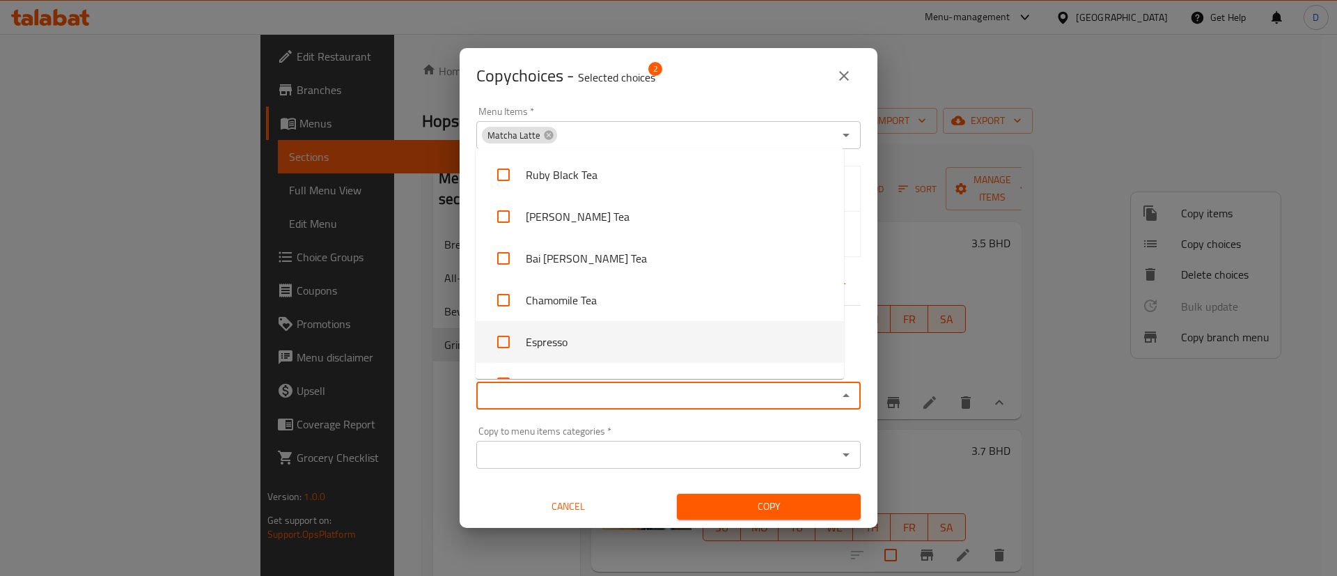
scroll to position [2037, 0]
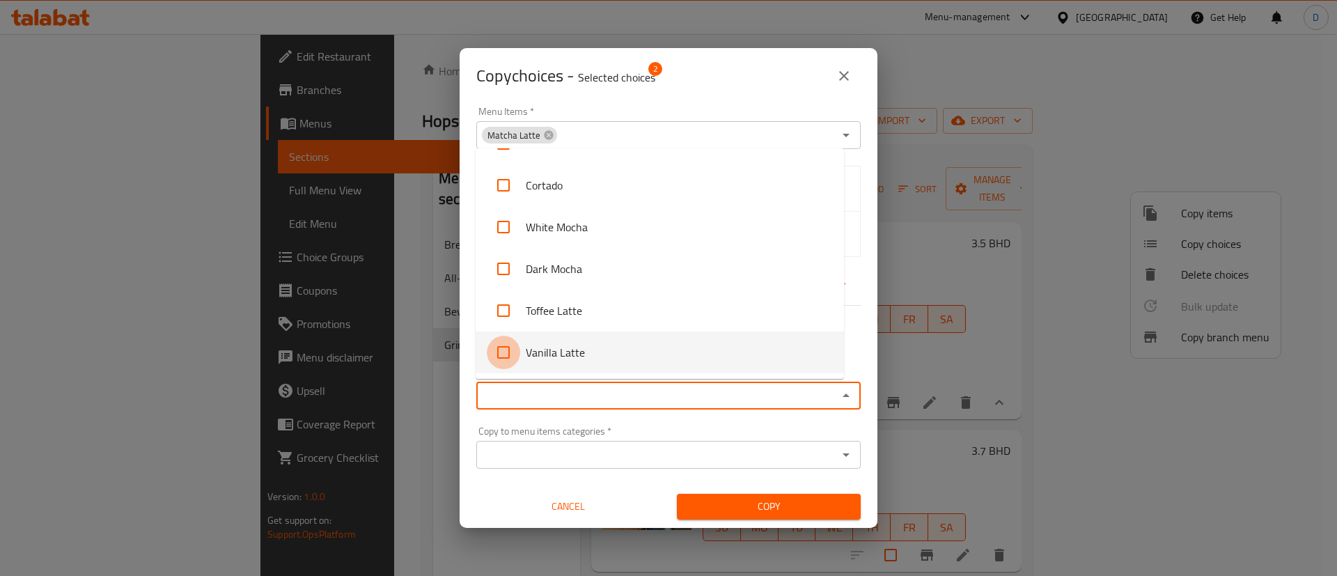
click at [502, 352] on input "checkbox" at bounding box center [503, 352] width 33 height 33
checkbox input "true"
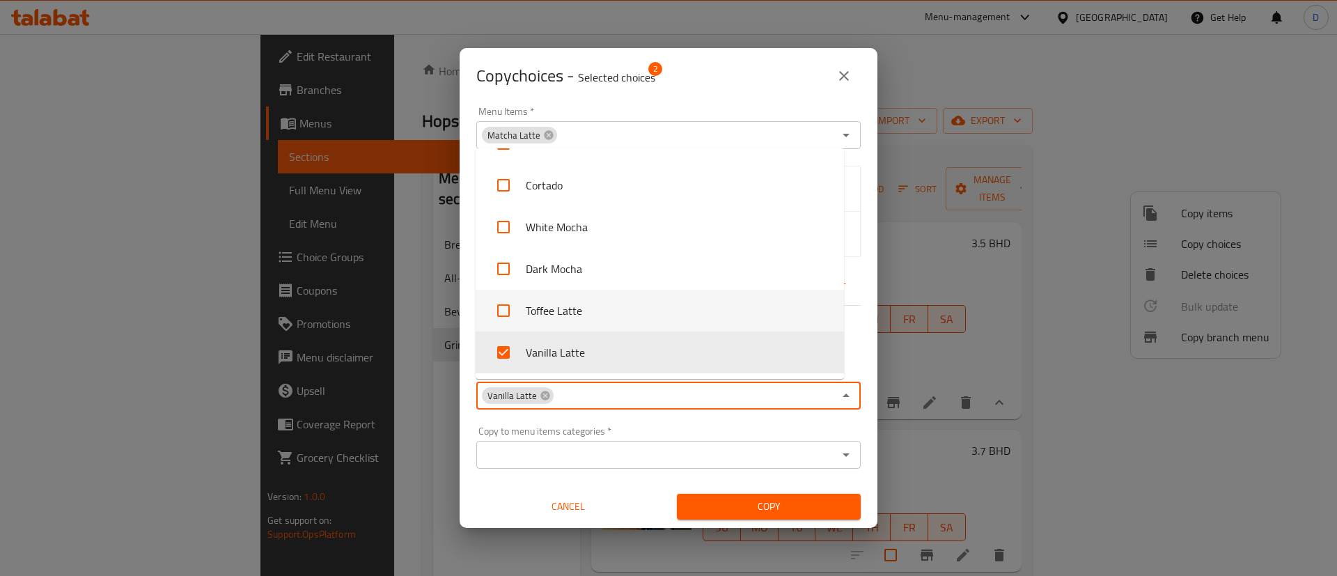
drag, startPoint x: 500, startPoint y: 309, endPoint x: 504, endPoint y: 287, distance: 22.0
click at [500, 304] on input "checkbox" at bounding box center [503, 310] width 33 height 33
checkbox input "true"
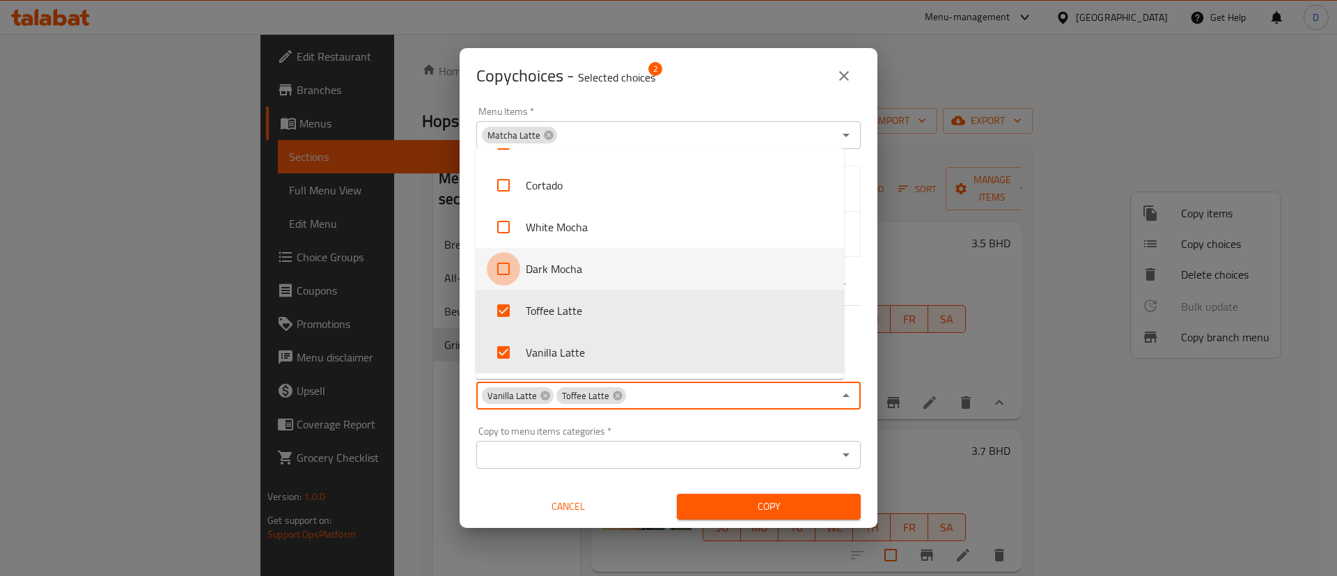
click at [497, 265] on input "checkbox" at bounding box center [503, 268] width 33 height 33
checkbox input "true"
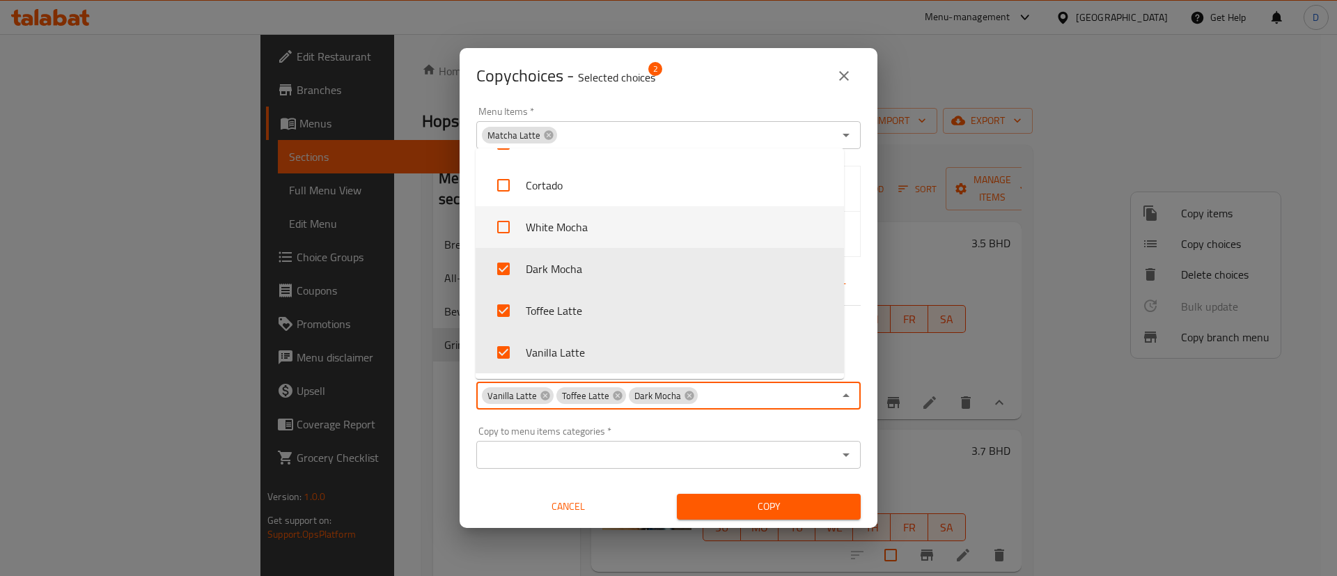
click at [499, 221] on input "checkbox" at bounding box center [503, 226] width 33 height 33
checkbox input "true"
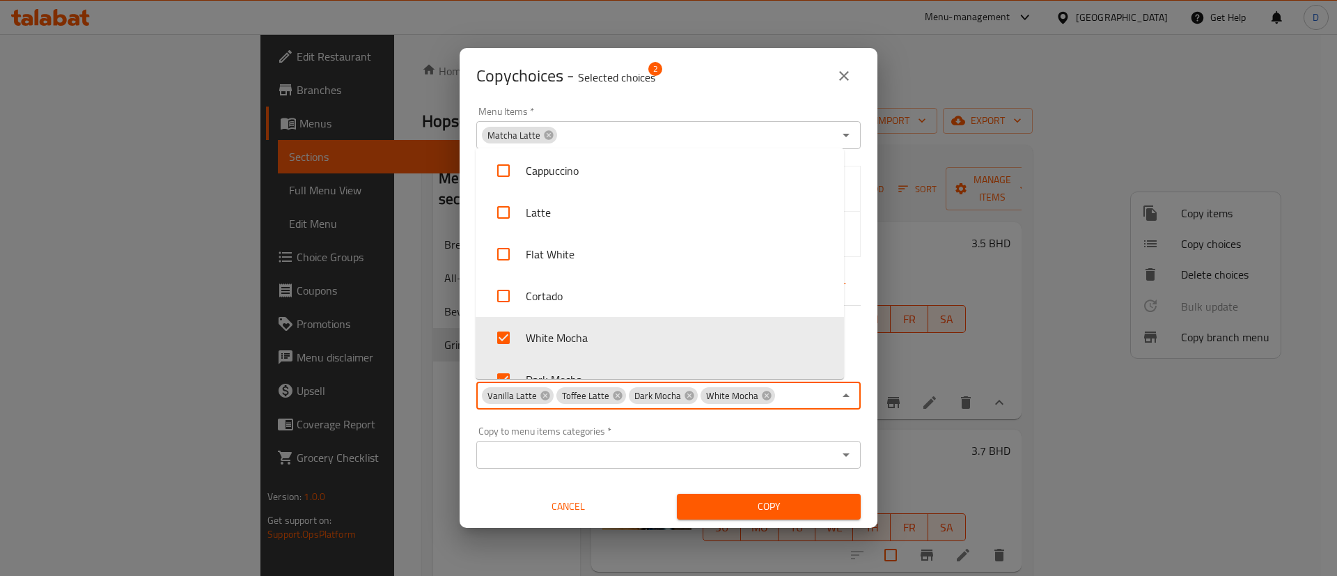
scroll to position [1910, 0]
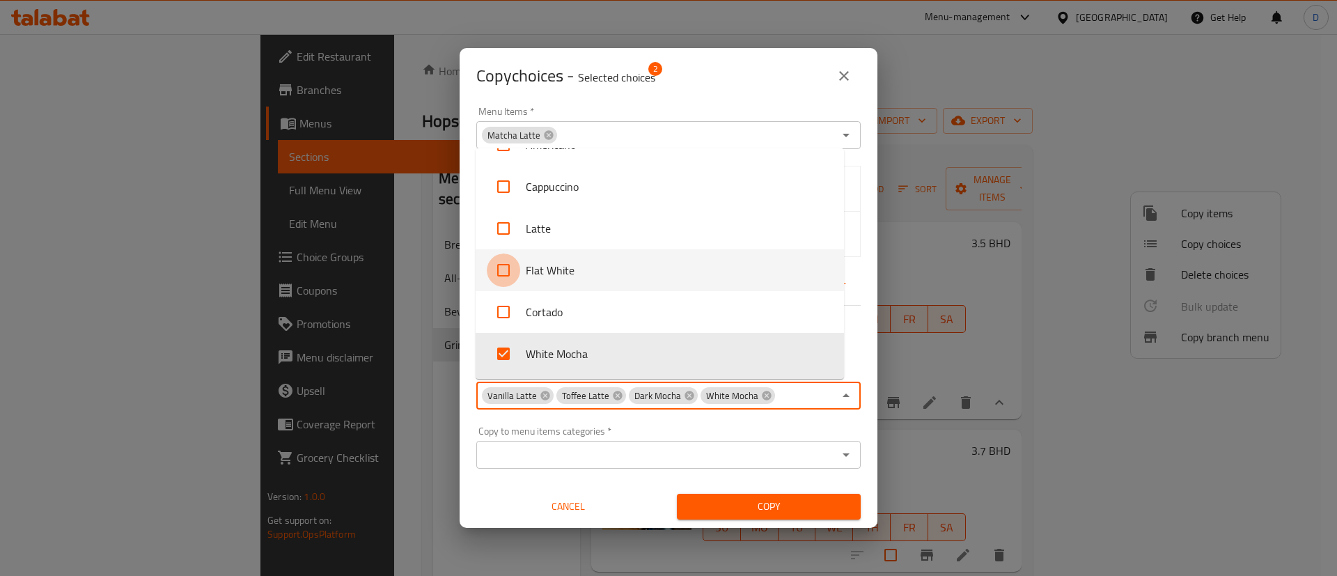
click at [501, 274] on input "checkbox" at bounding box center [503, 269] width 33 height 33
checkbox input "true"
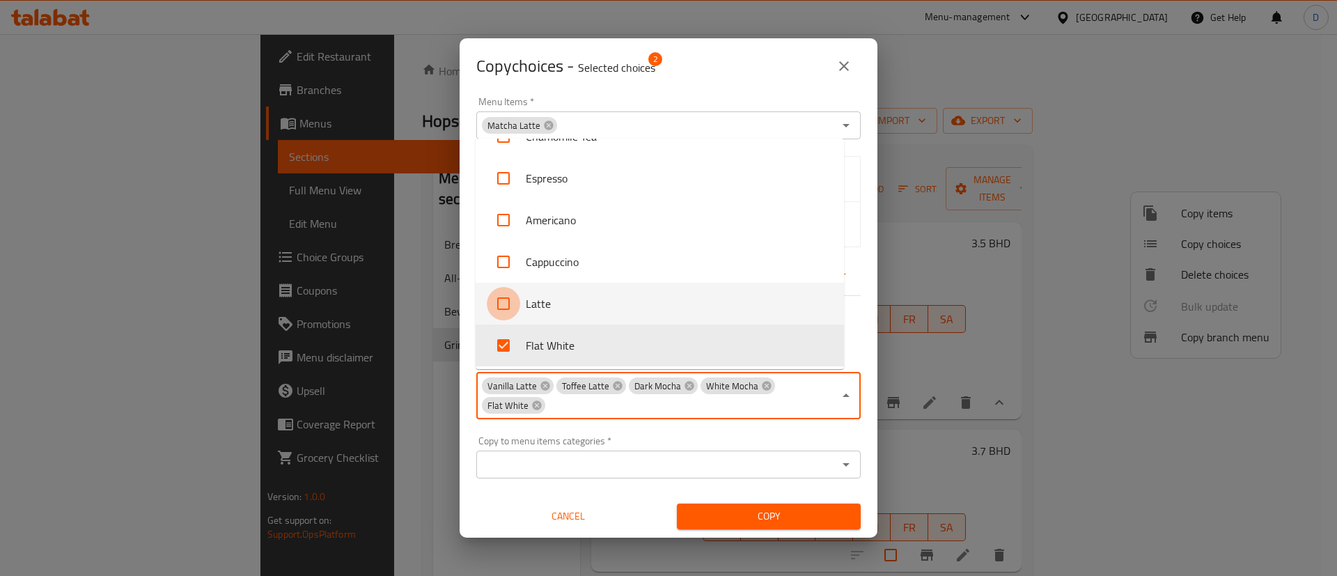
click at [498, 304] on input "checkbox" at bounding box center [503, 303] width 33 height 33
checkbox input "true"
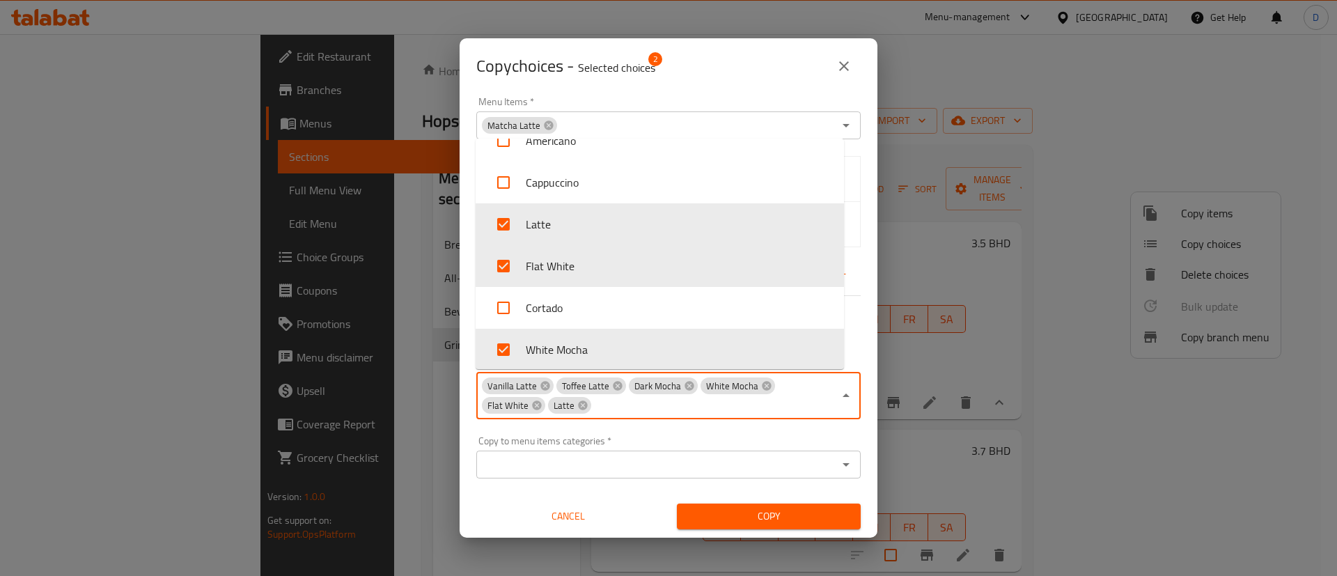
scroll to position [1825, 0]
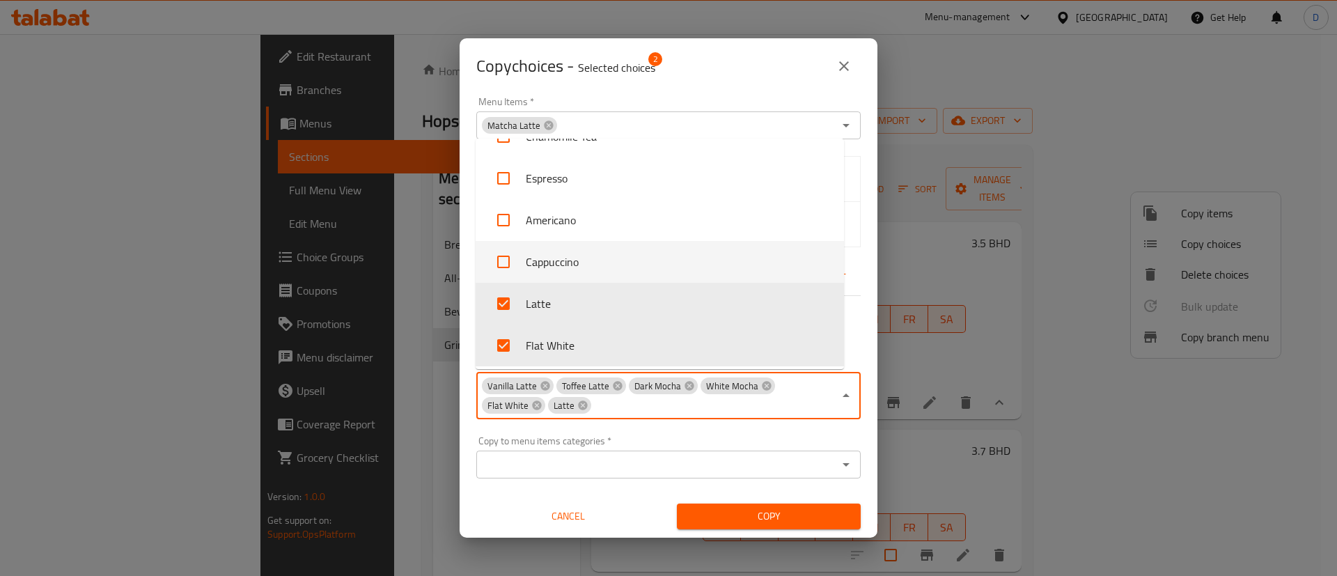
click at [508, 260] on input "checkbox" at bounding box center [503, 261] width 33 height 33
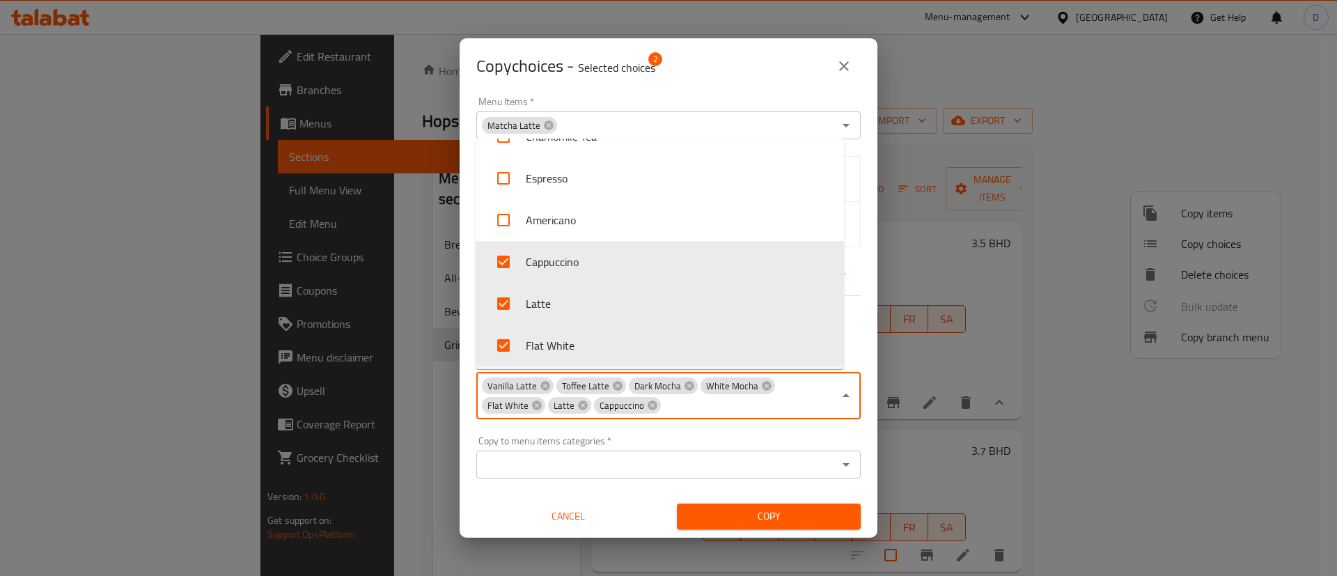
scroll to position [1721, 0]
click at [505, 260] on input "checkbox" at bounding box center [503, 261] width 33 height 33
checkbox input "false"
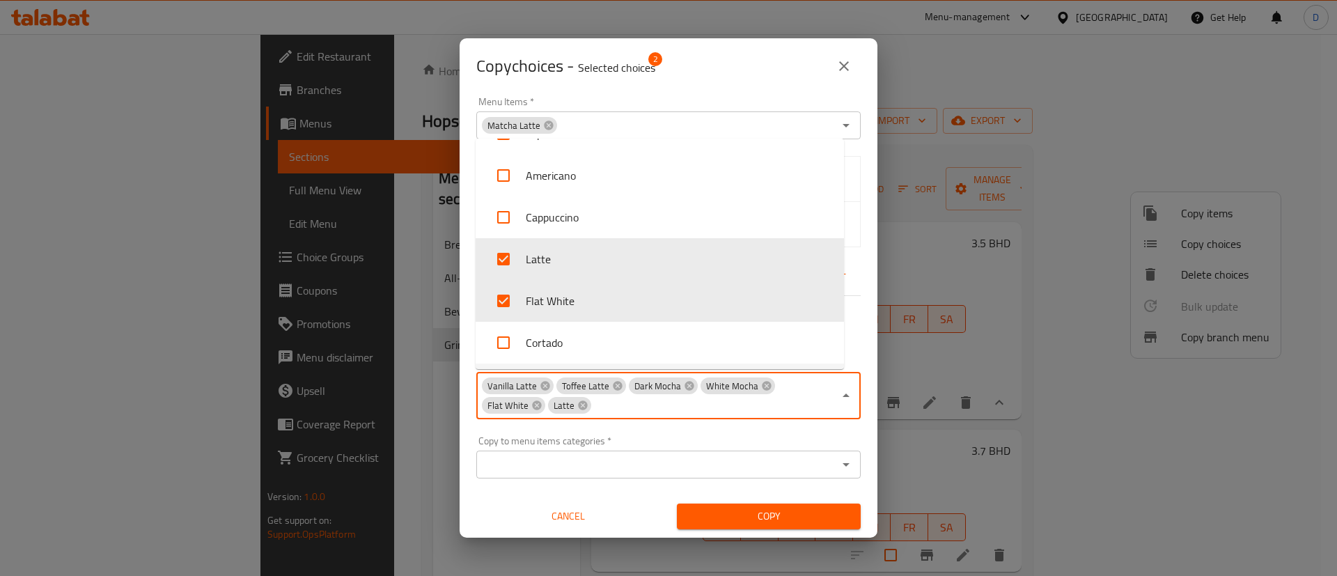
scroll to position [1825, 0]
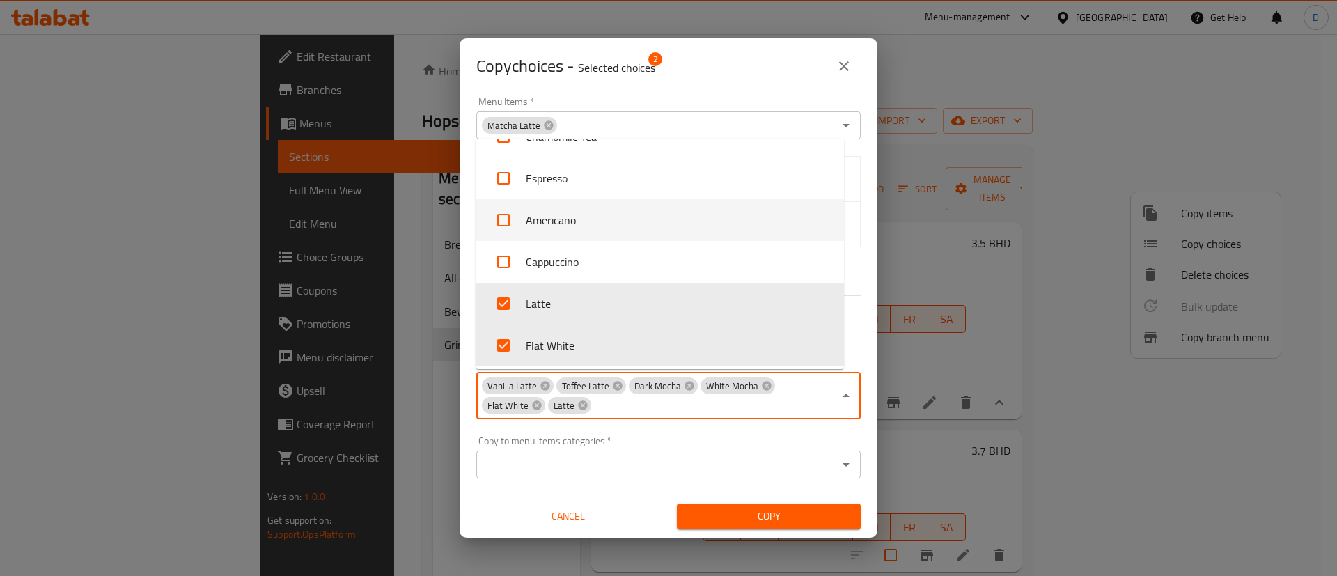
click at [501, 219] on input "checkbox" at bounding box center [503, 219] width 33 height 33
checkbox input "true"
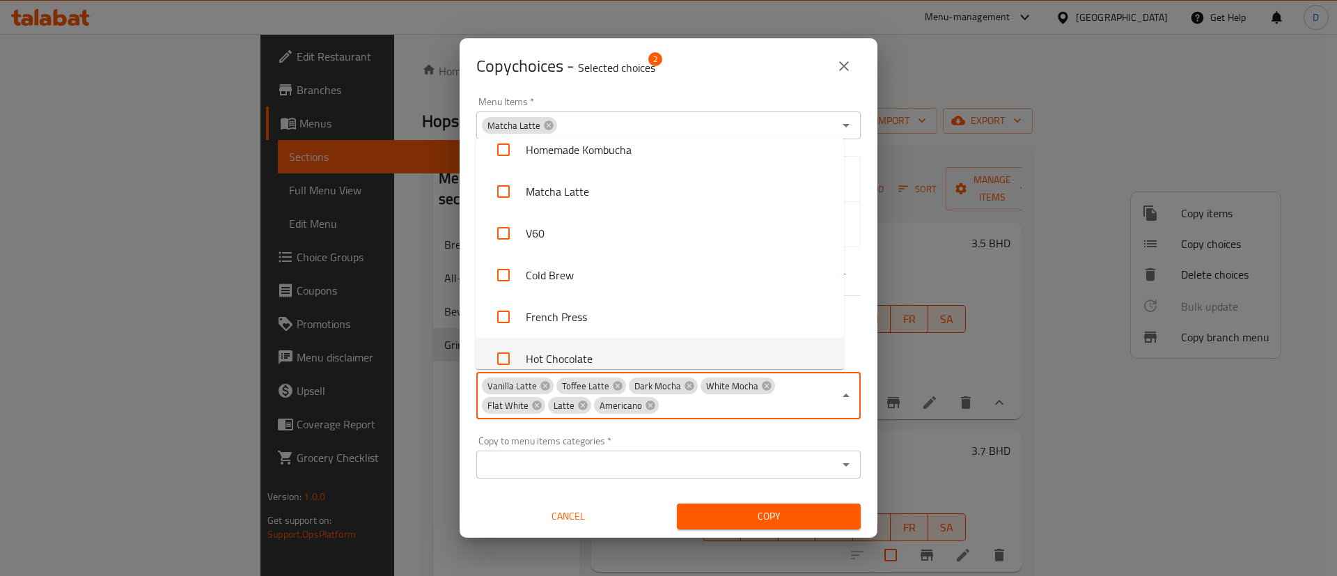
scroll to position [1407, 0]
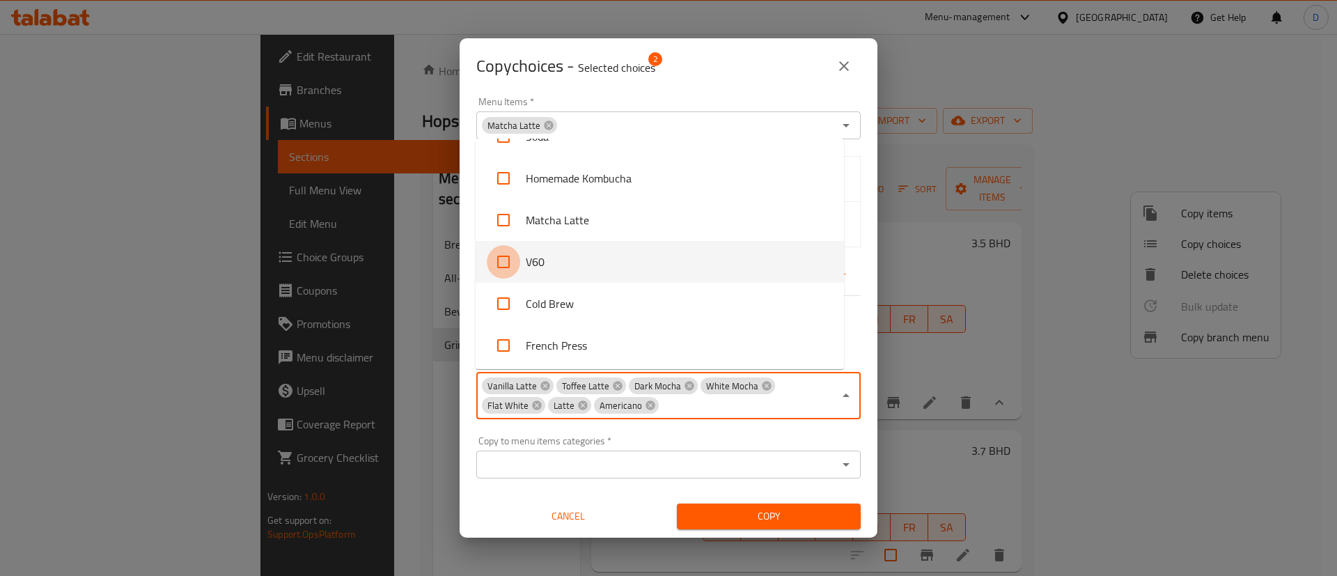
click at [508, 259] on input "checkbox" at bounding box center [503, 261] width 33 height 33
checkbox input "true"
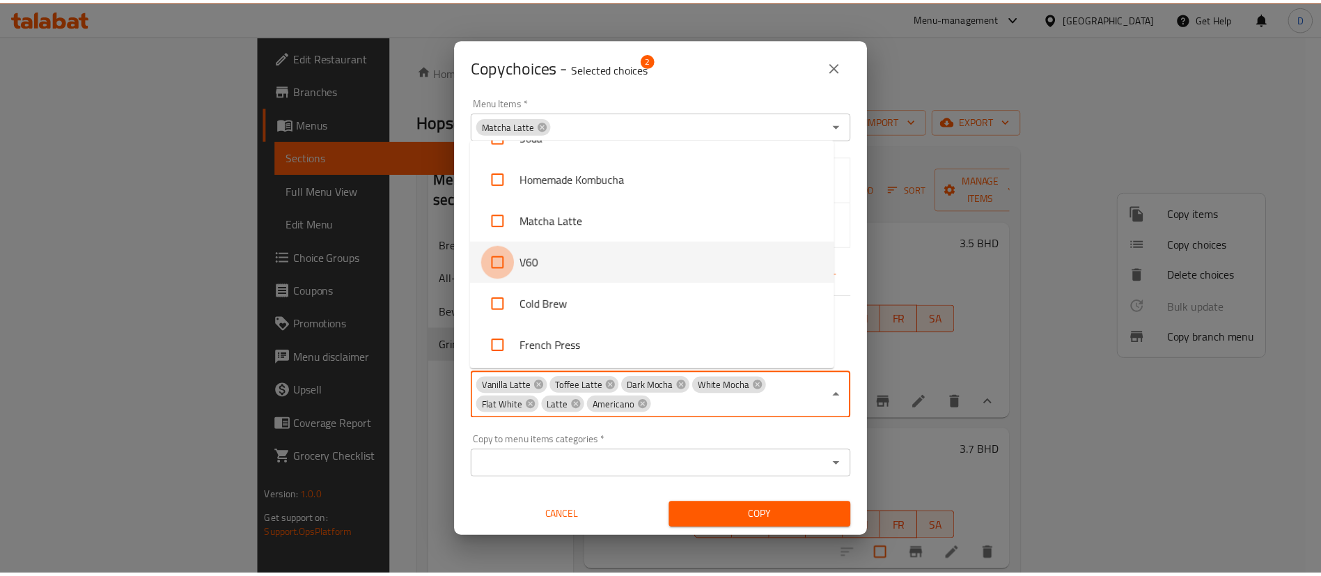
scroll to position [2034, 0]
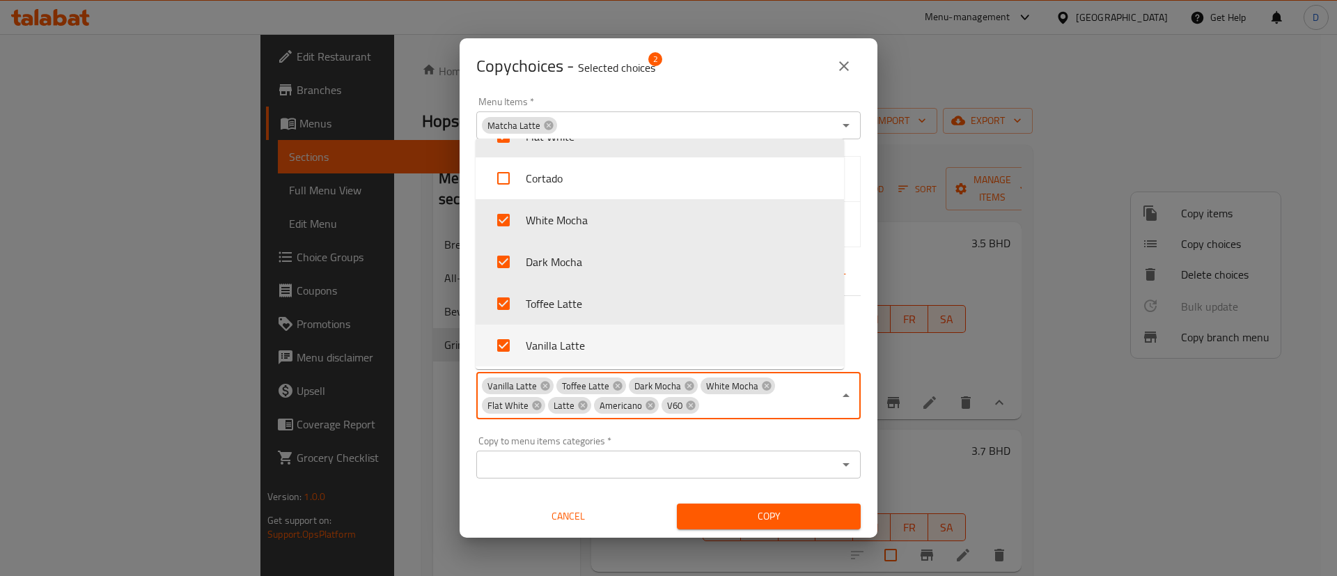
click at [779, 425] on div "Menu Items   * Matcha Latte Menu Items * Hot Cold None All L1 choice L2 choice …" at bounding box center [668, 287] width 401 height 398
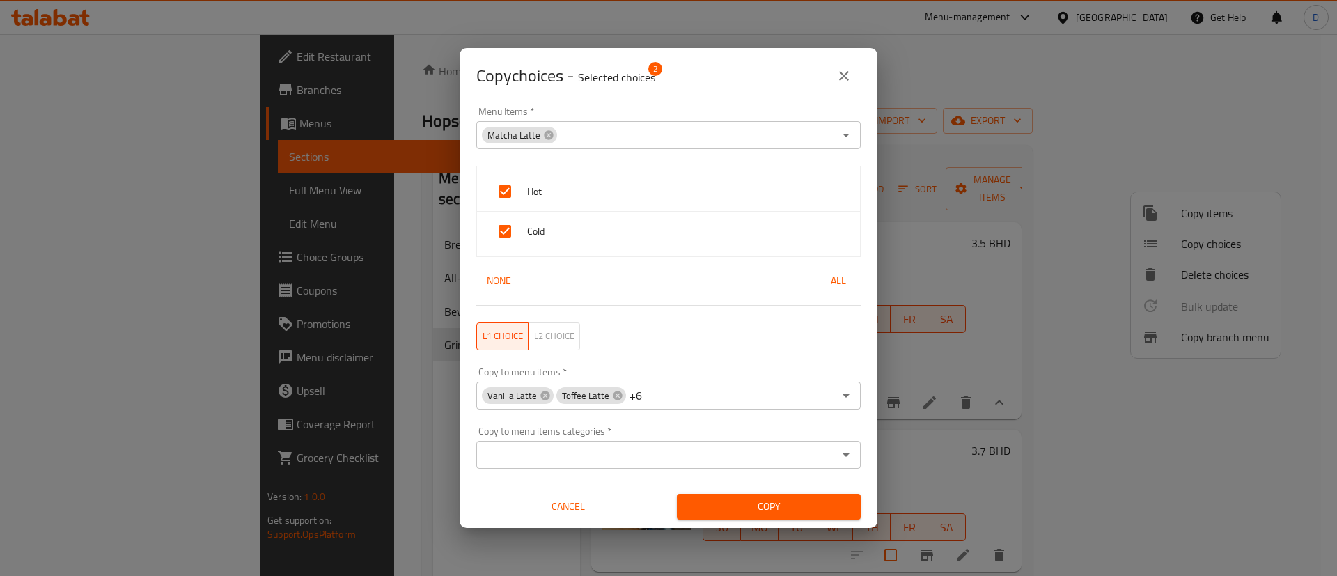
click at [778, 498] on span "Copy" at bounding box center [769, 506] width 162 height 17
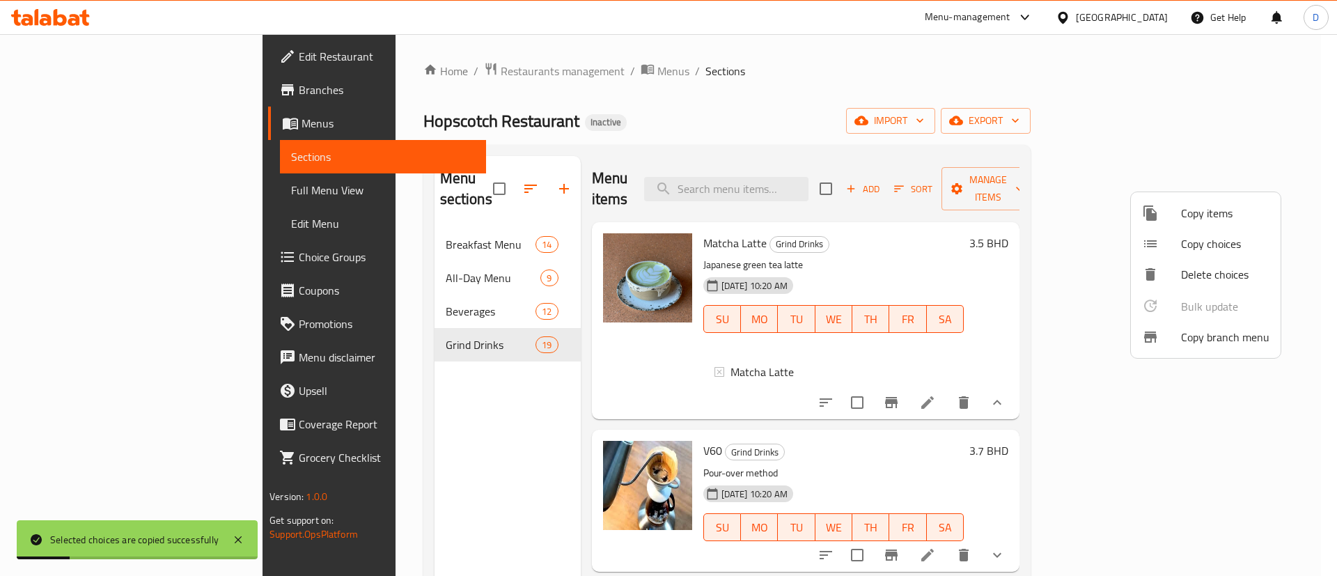
click at [953, 380] on div at bounding box center [668, 288] width 1337 height 576
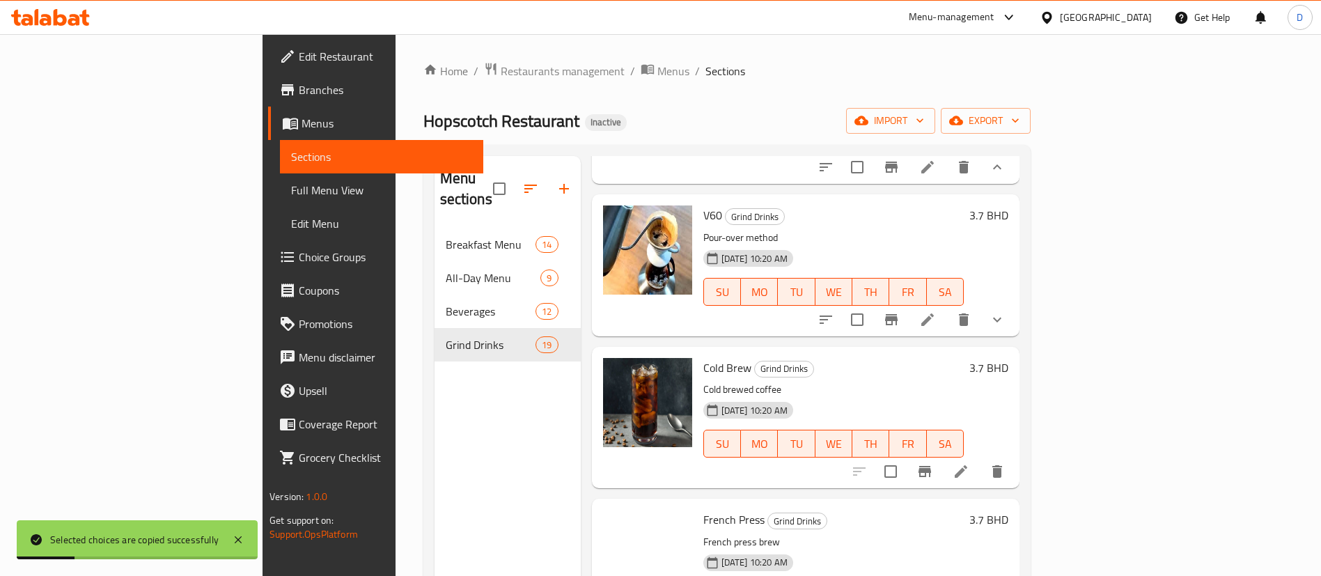
scroll to position [522, 0]
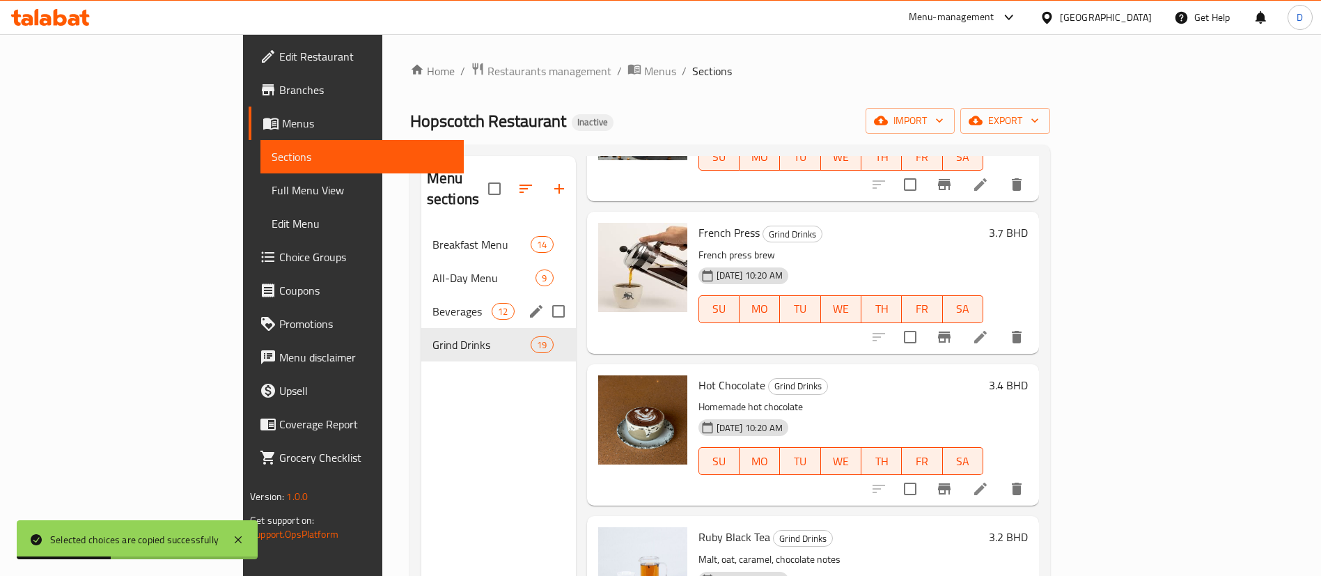
drag, startPoint x: 398, startPoint y: 279, endPoint x: 368, endPoint y: 329, distance: 58.4
click at [421, 295] on div "Beverages 12" at bounding box center [498, 311] width 155 height 33
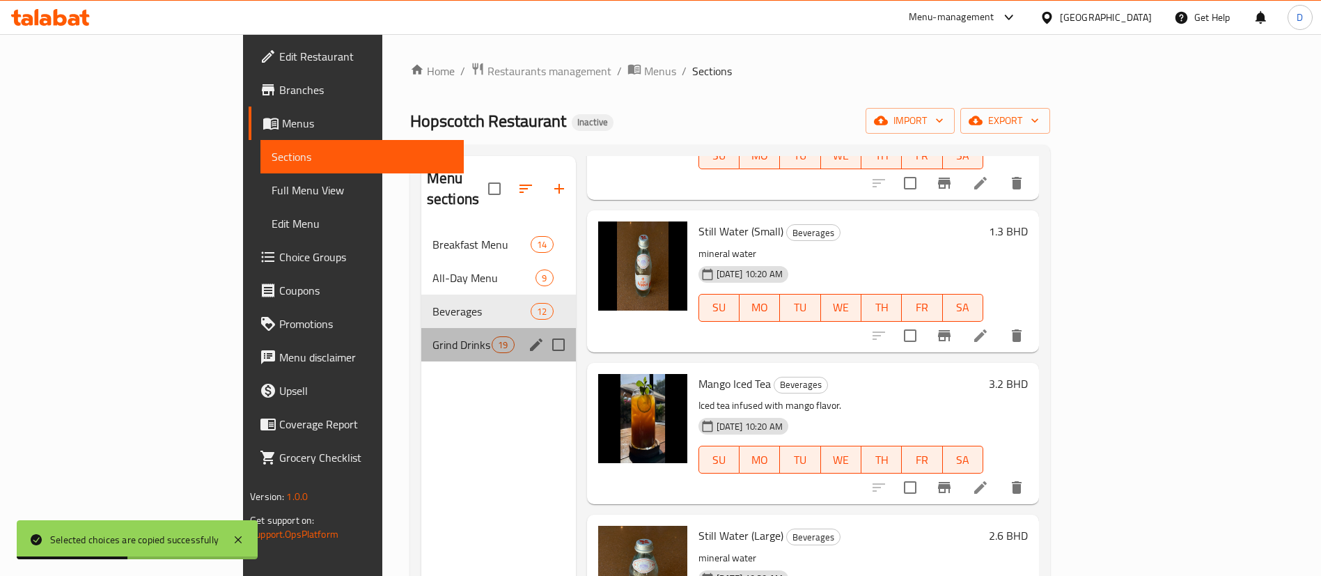
click at [421, 333] on div "Grind Drinks 19" at bounding box center [498, 344] width 155 height 33
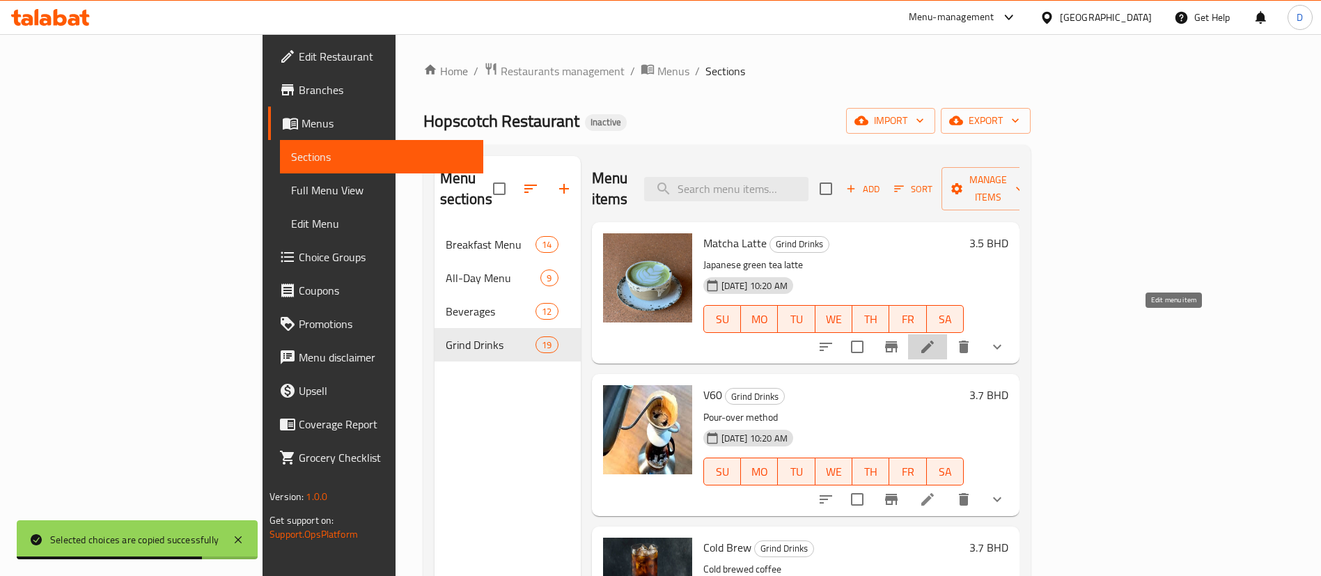
click at [936, 338] on icon at bounding box center [927, 346] width 17 height 17
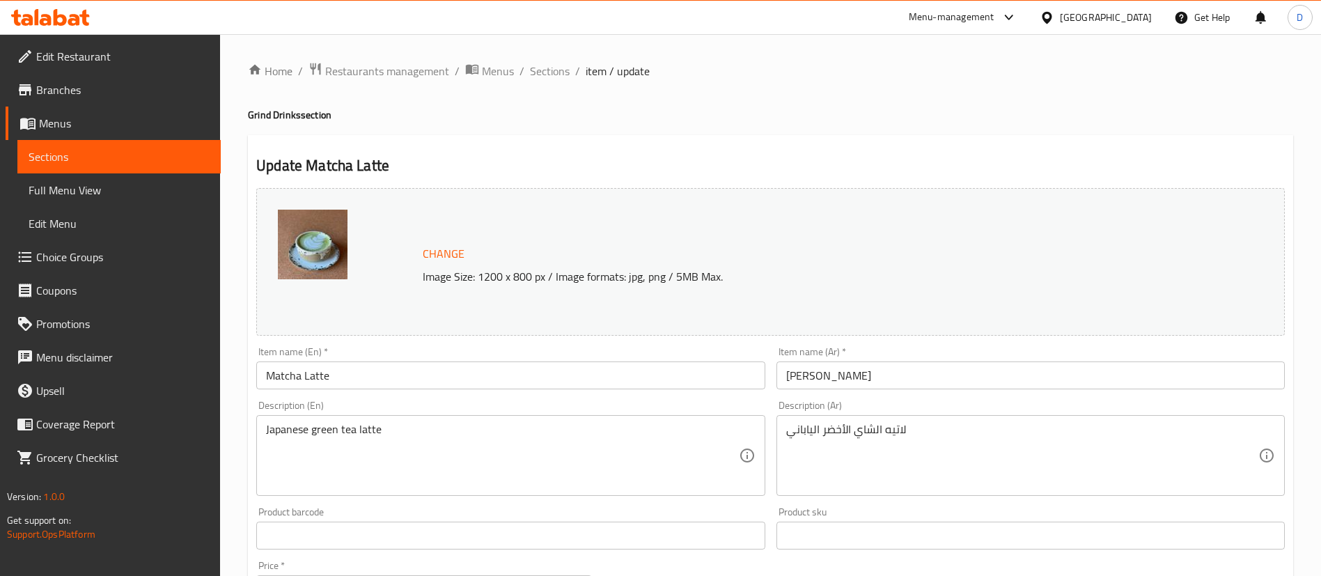
click at [547, 82] on div "Home / Restaurants management / Menus / Sections / item / update Grind Drinks s…" at bounding box center [770, 543] width 1045 height 962
click at [559, 75] on span "Sections" at bounding box center [550, 71] width 40 height 17
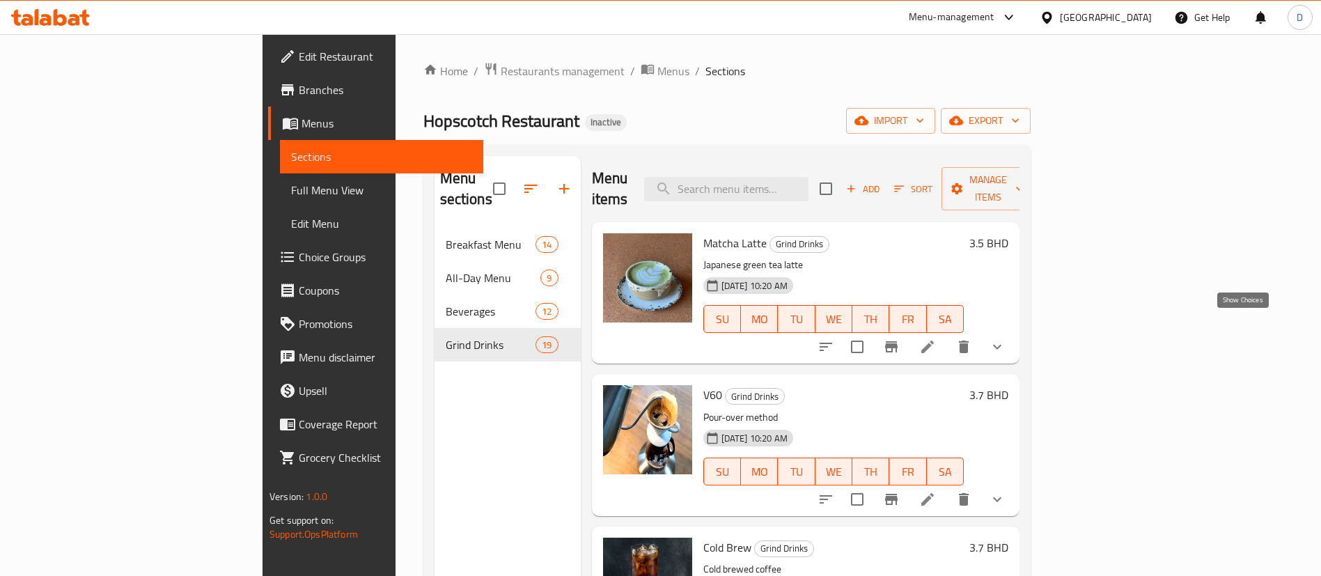
click at [1006, 338] on icon "show more" at bounding box center [997, 346] width 17 height 17
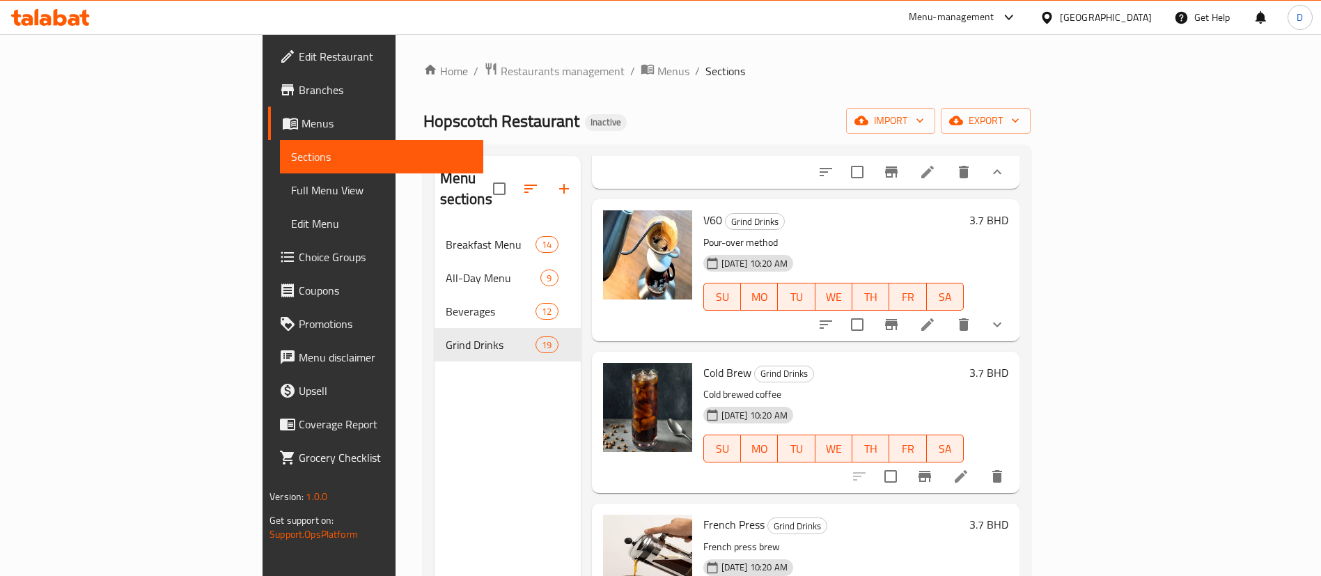
scroll to position [313, 0]
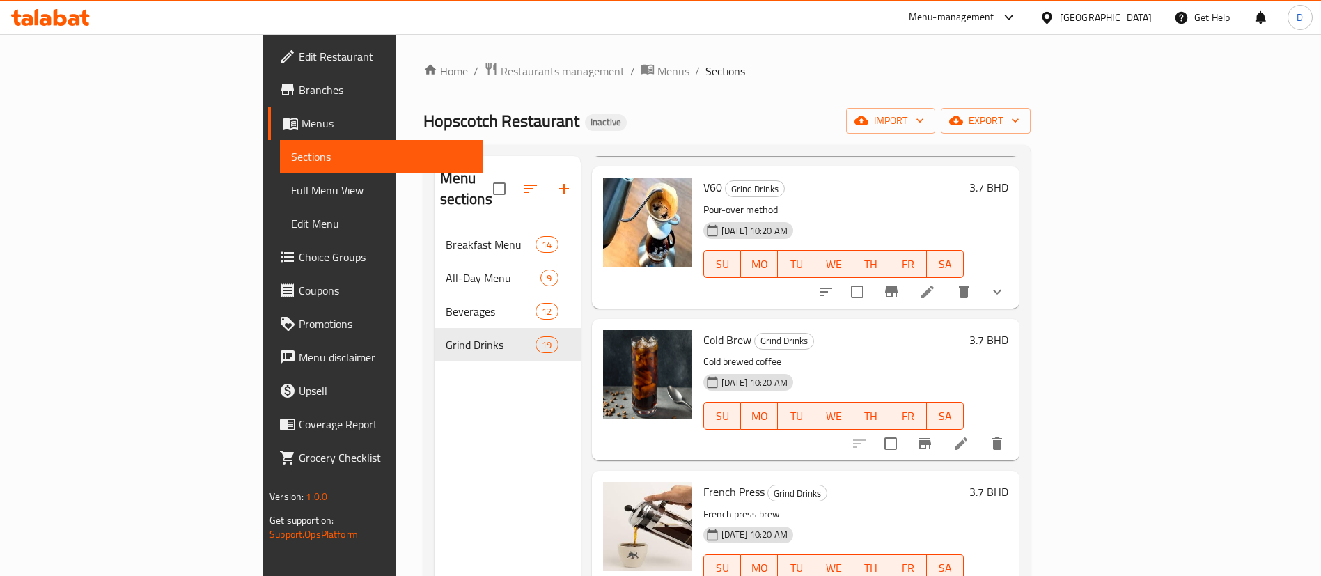
click at [1014, 275] on div at bounding box center [911, 291] width 205 height 33
click at [1006, 283] on icon "show more" at bounding box center [997, 291] width 17 height 17
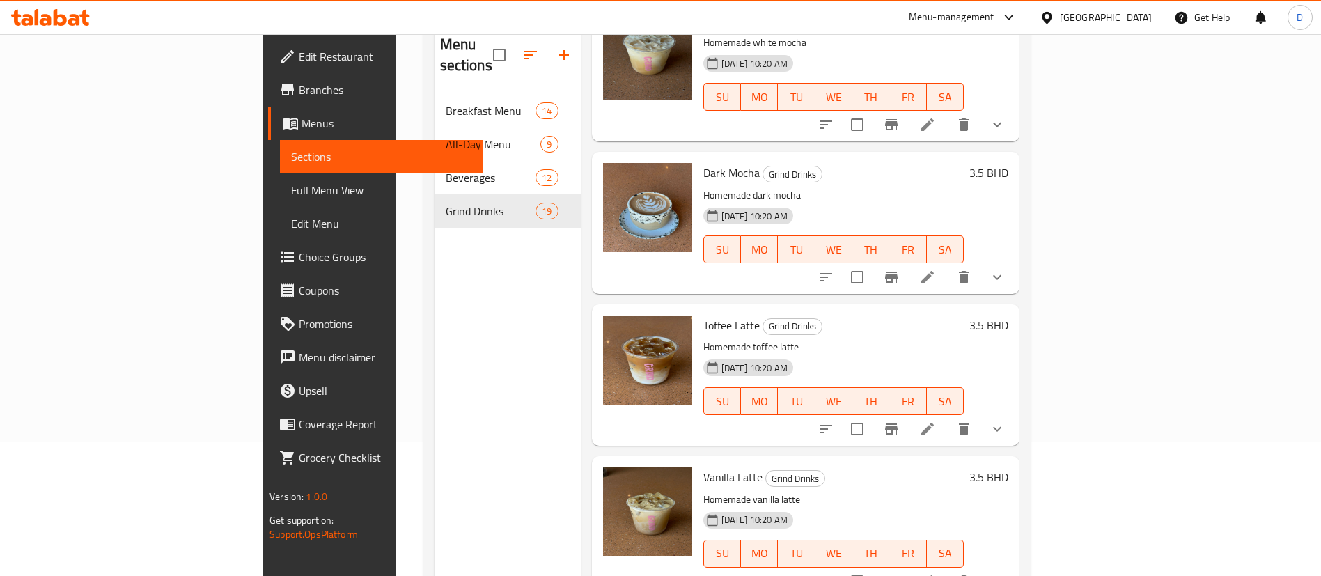
scroll to position [195, 0]
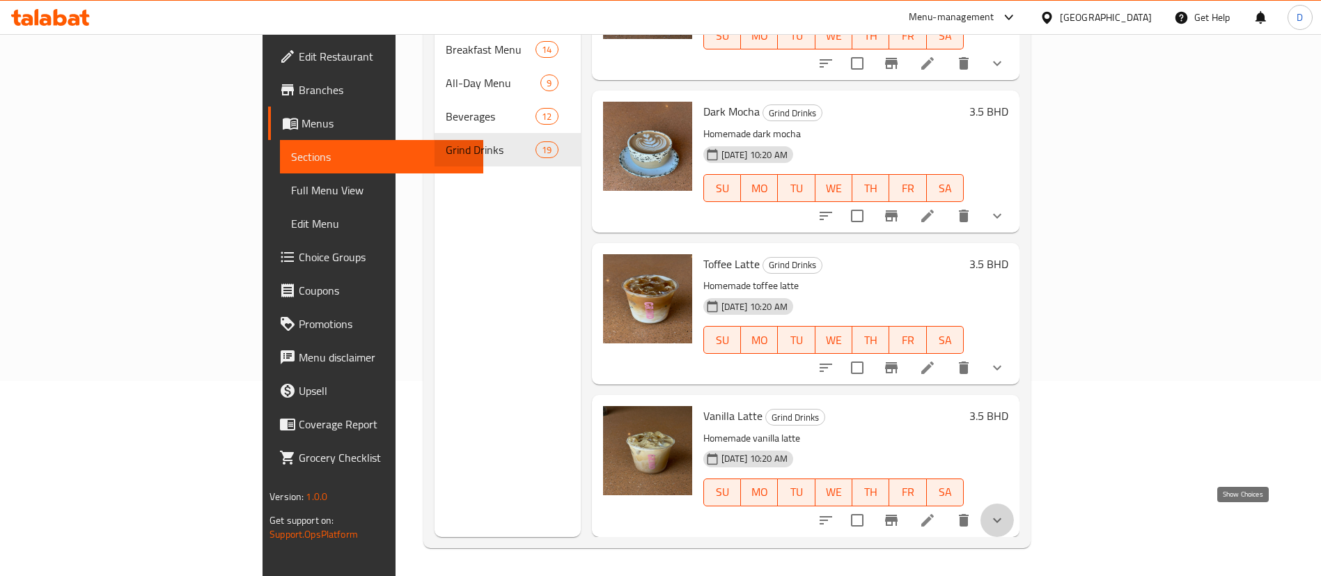
drag, startPoint x: 1247, startPoint y: 513, endPoint x: 1245, endPoint y: 492, distance: 20.9
click at [1006, 513] on icon "show more" at bounding box center [997, 520] width 17 height 17
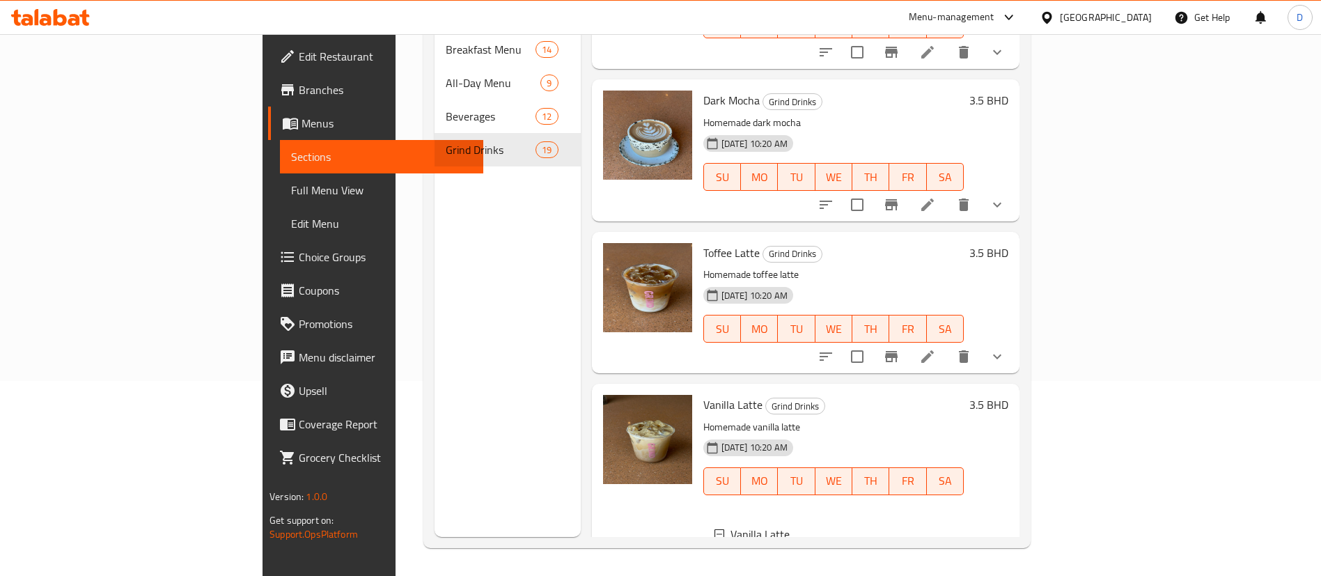
drag, startPoint x: 1242, startPoint y: 396, endPoint x: 1240, endPoint y: 373, distance: 23.0
click at [1020, 385] on div "Menu items Add Sort Manage items Matcha Latte Grind Drinks Japanese green tea l…" at bounding box center [800, 249] width 439 height 576
click at [1006, 365] on icon "show more" at bounding box center [997, 356] width 17 height 17
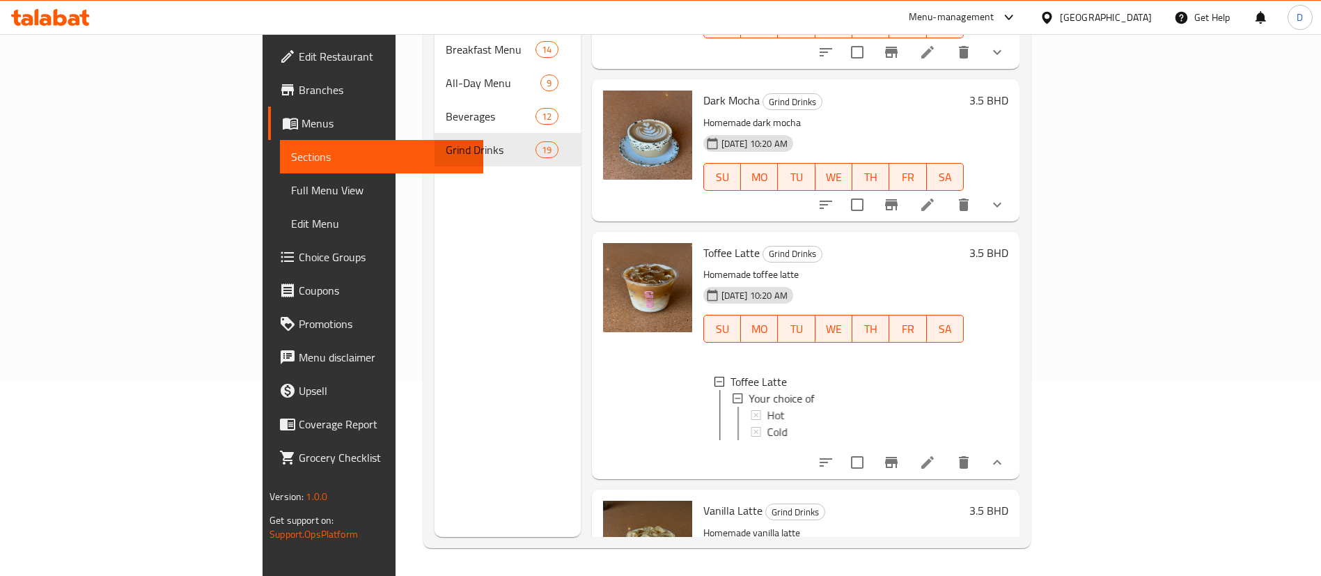
click at [1014, 221] on button "show more" at bounding box center [997, 204] width 33 height 33
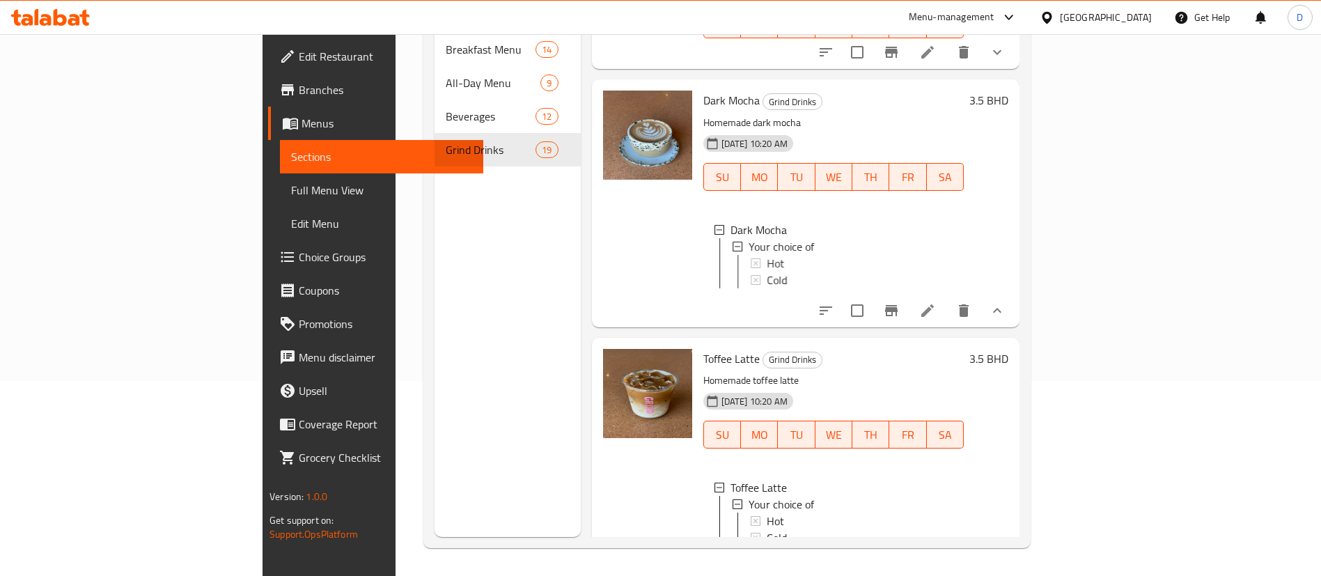
scroll to position [2384, 0]
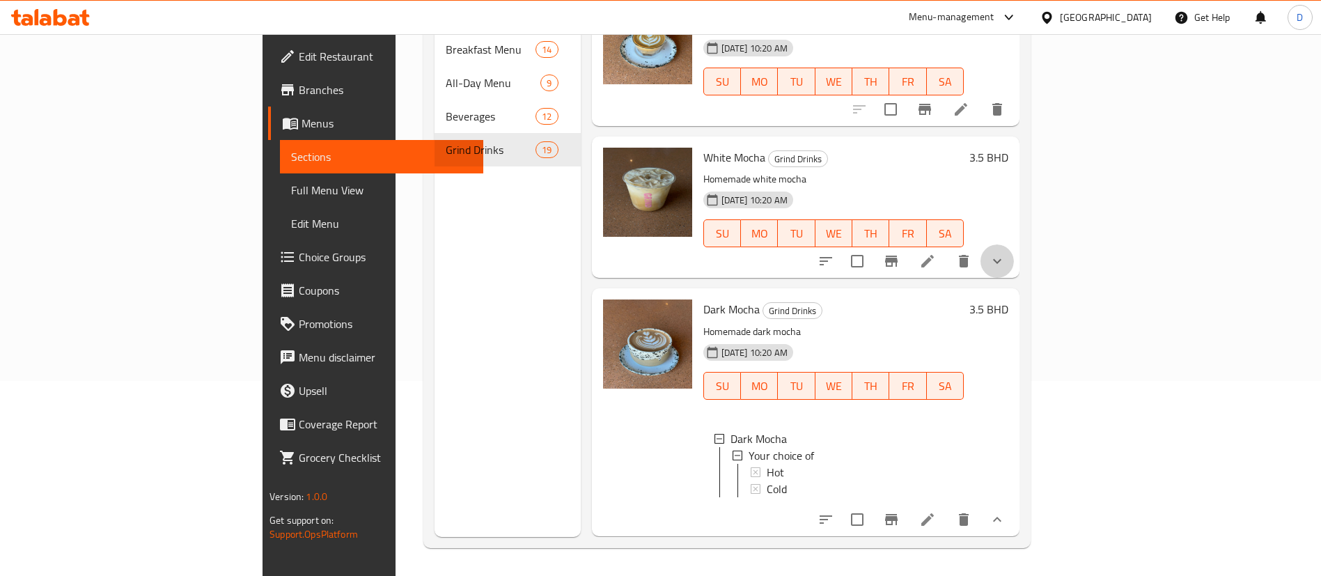
click at [1014, 265] on button "show more" at bounding box center [997, 260] width 33 height 33
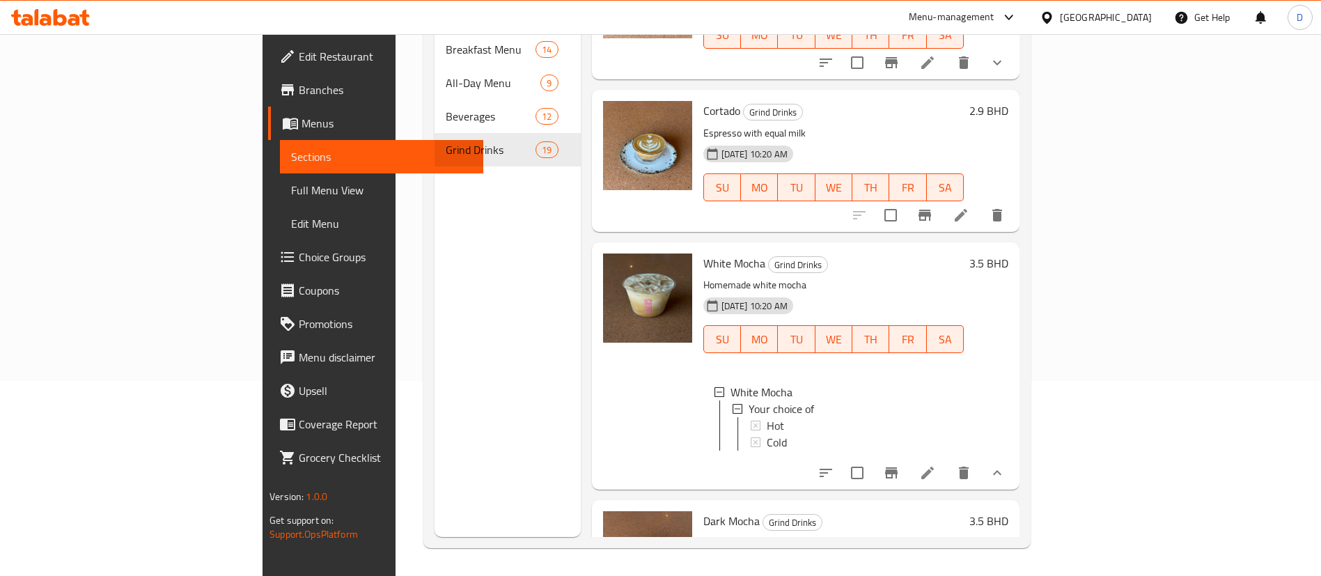
scroll to position [2176, 0]
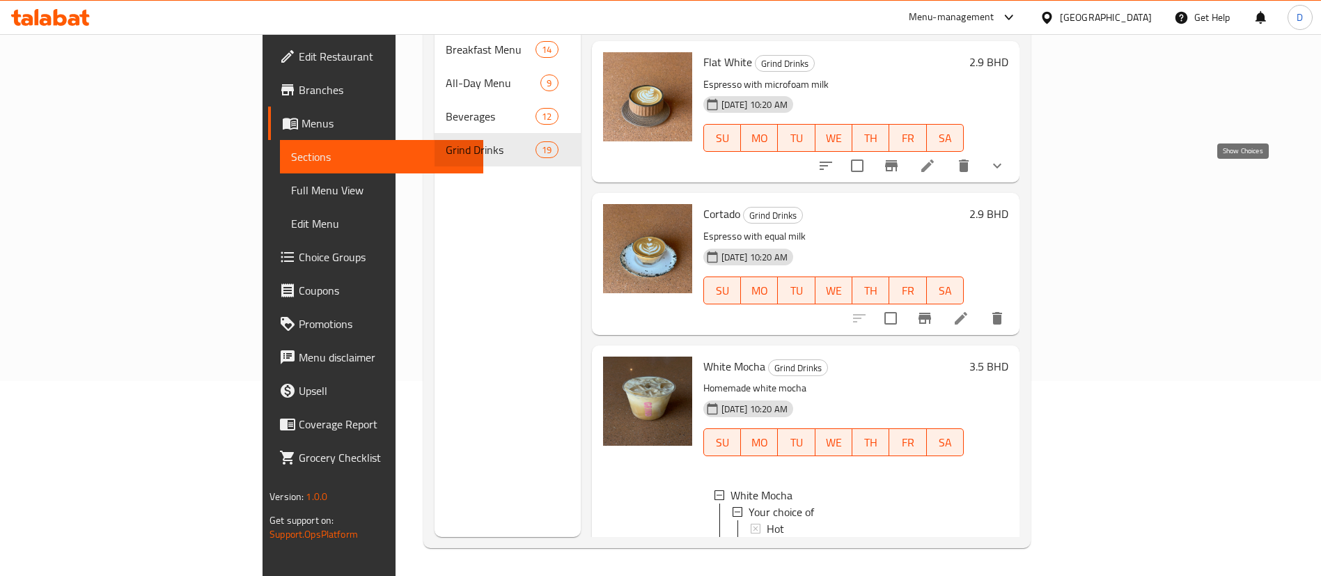
click at [1006, 174] on icon "show more" at bounding box center [997, 165] width 17 height 17
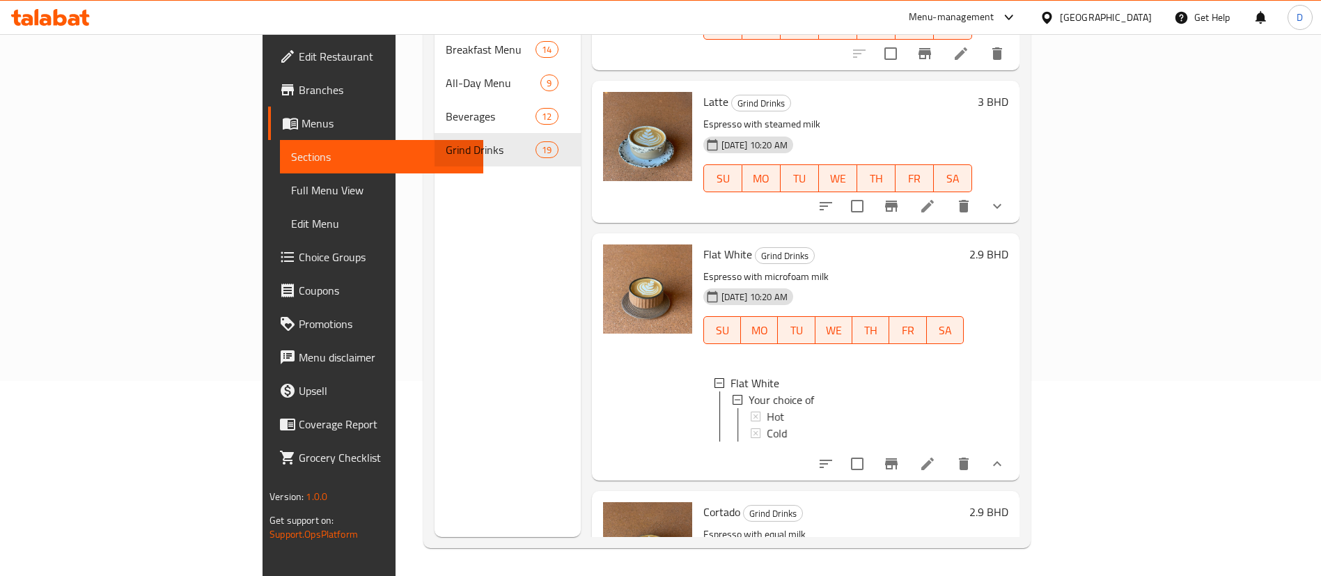
scroll to position [1967, 0]
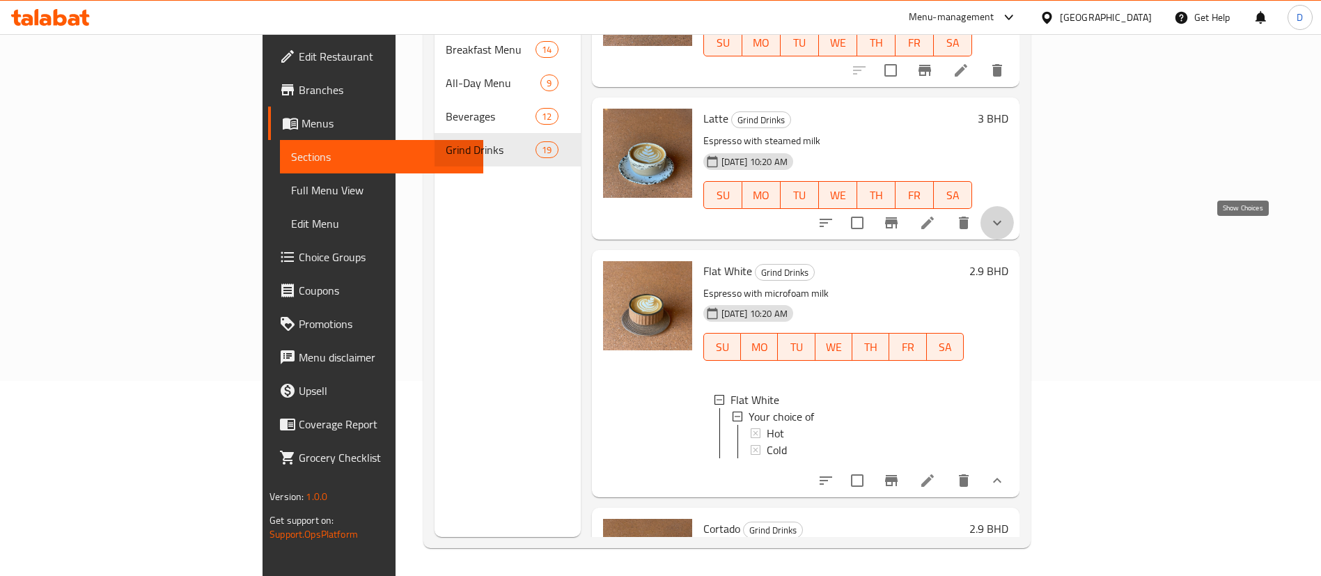
click at [1006, 231] on icon "show more" at bounding box center [997, 222] width 17 height 17
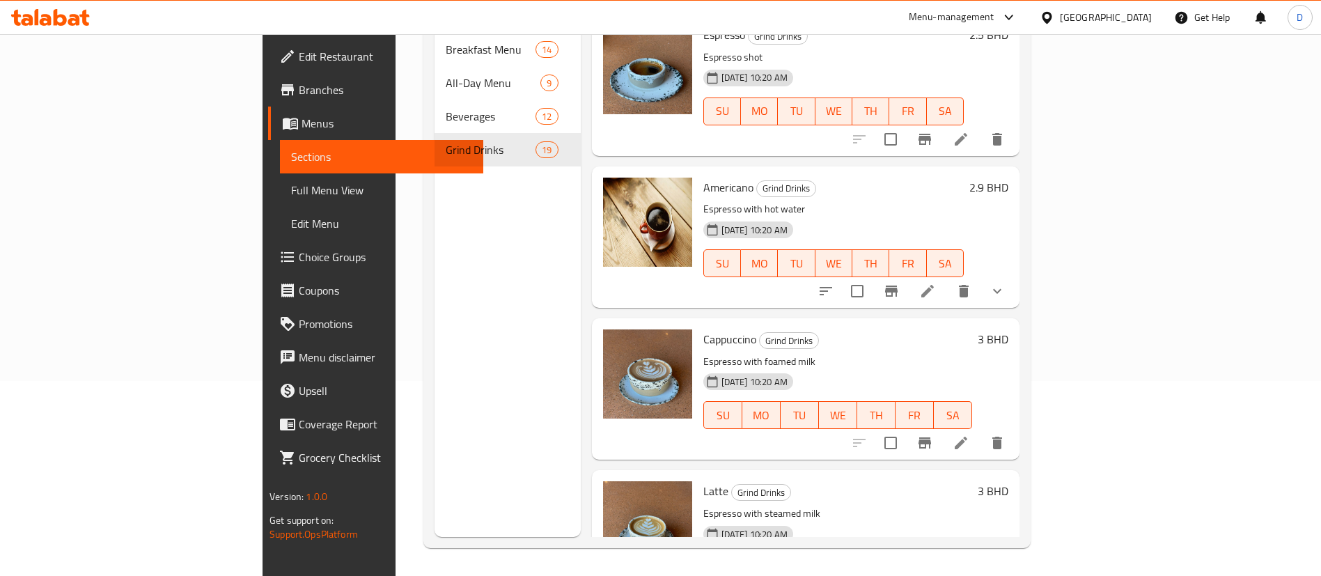
scroll to position [1549, 0]
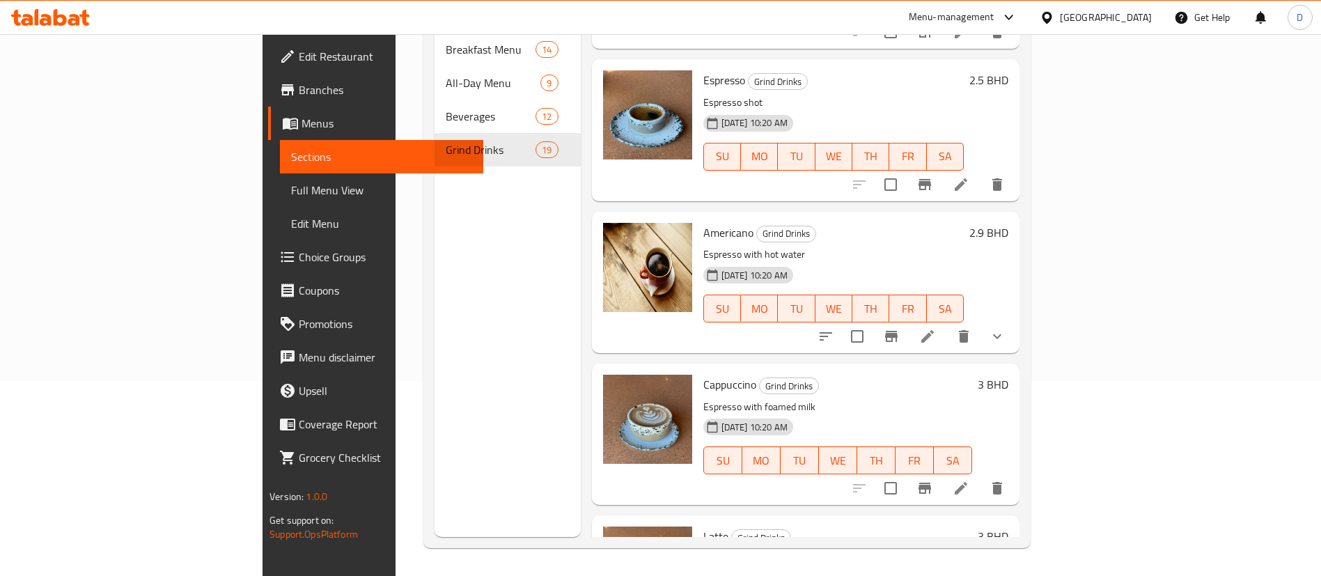
click at [1006, 345] on icon "show more" at bounding box center [997, 336] width 17 height 17
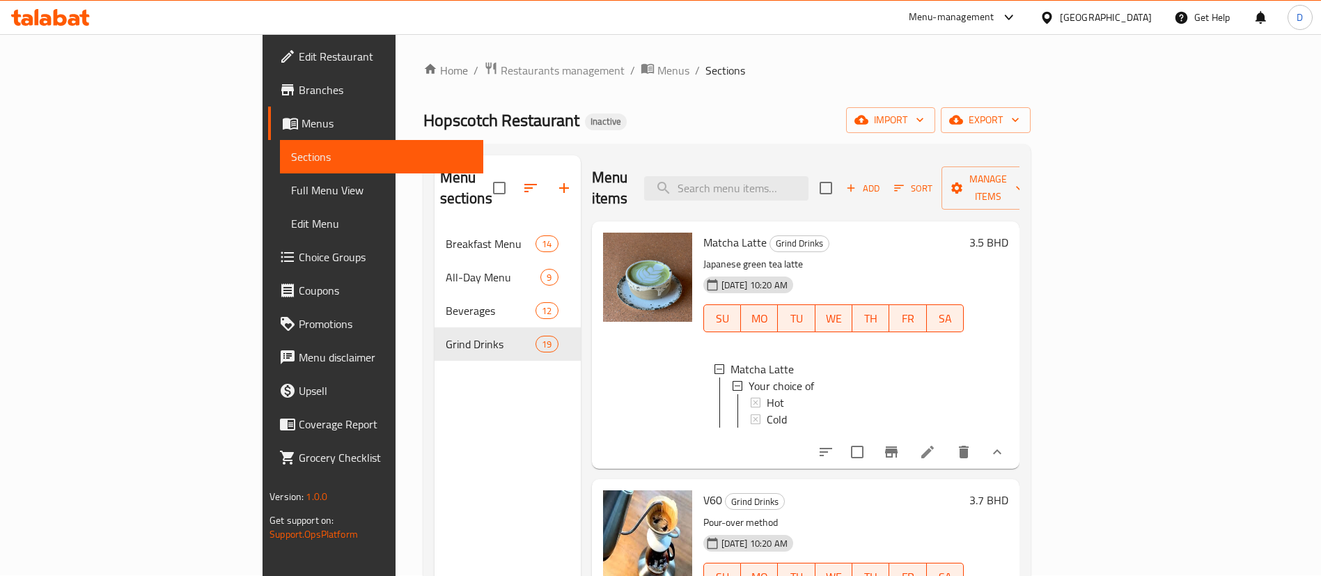
scroll to position [0, 0]
